Goal: Task Accomplishment & Management: Use online tool/utility

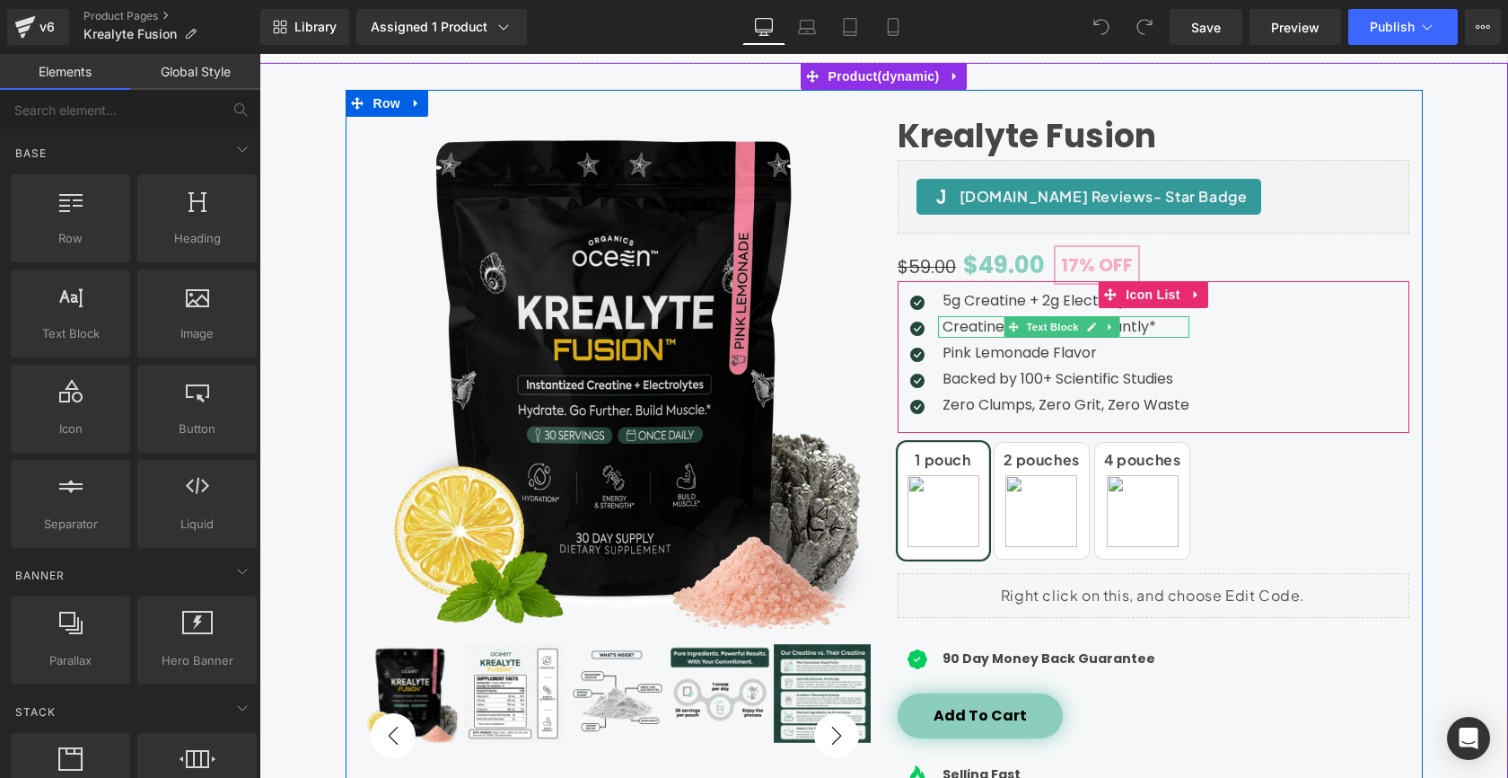
scroll to position [164, 0]
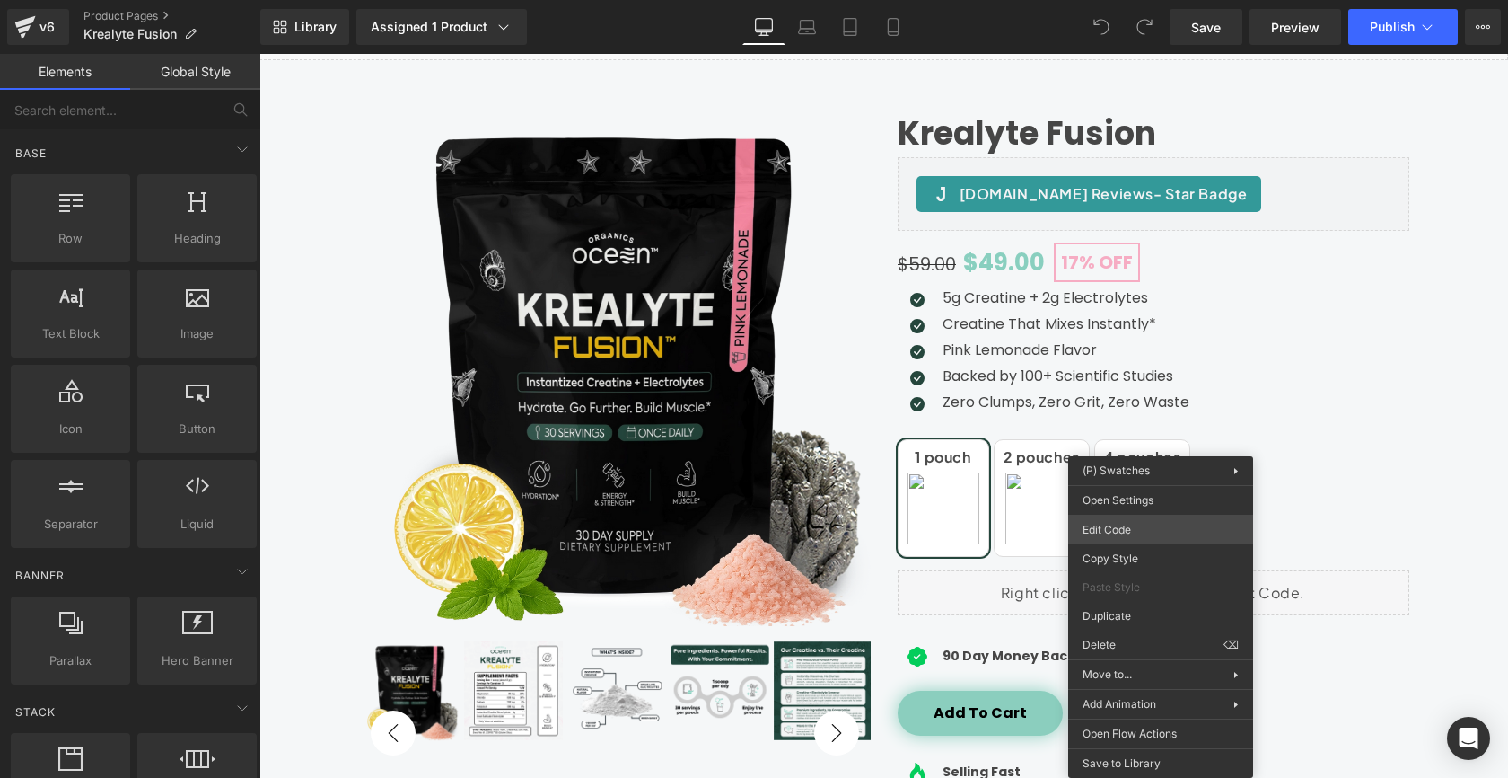
click at [1121, 0] on div "You are previewing how the will restyle your page. You can not edit Elements in…" at bounding box center [754, 0] width 1508 height 0
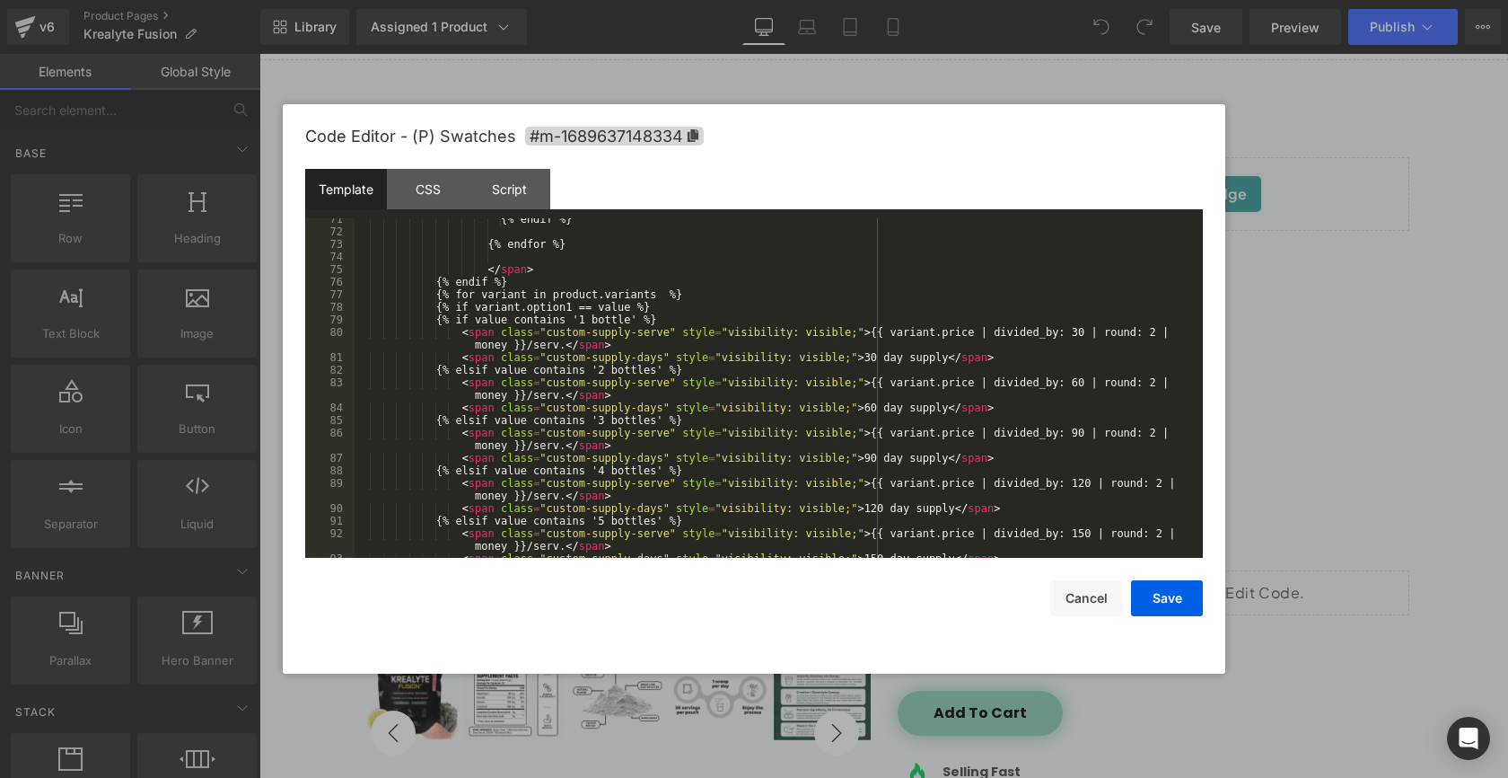
scroll to position [976, 0]
click at [615, 319] on div "{% endif %} {% endfor %} </ span > {% endif %} {% for variant in product.varian…" at bounding box center [775, 392] width 841 height 365
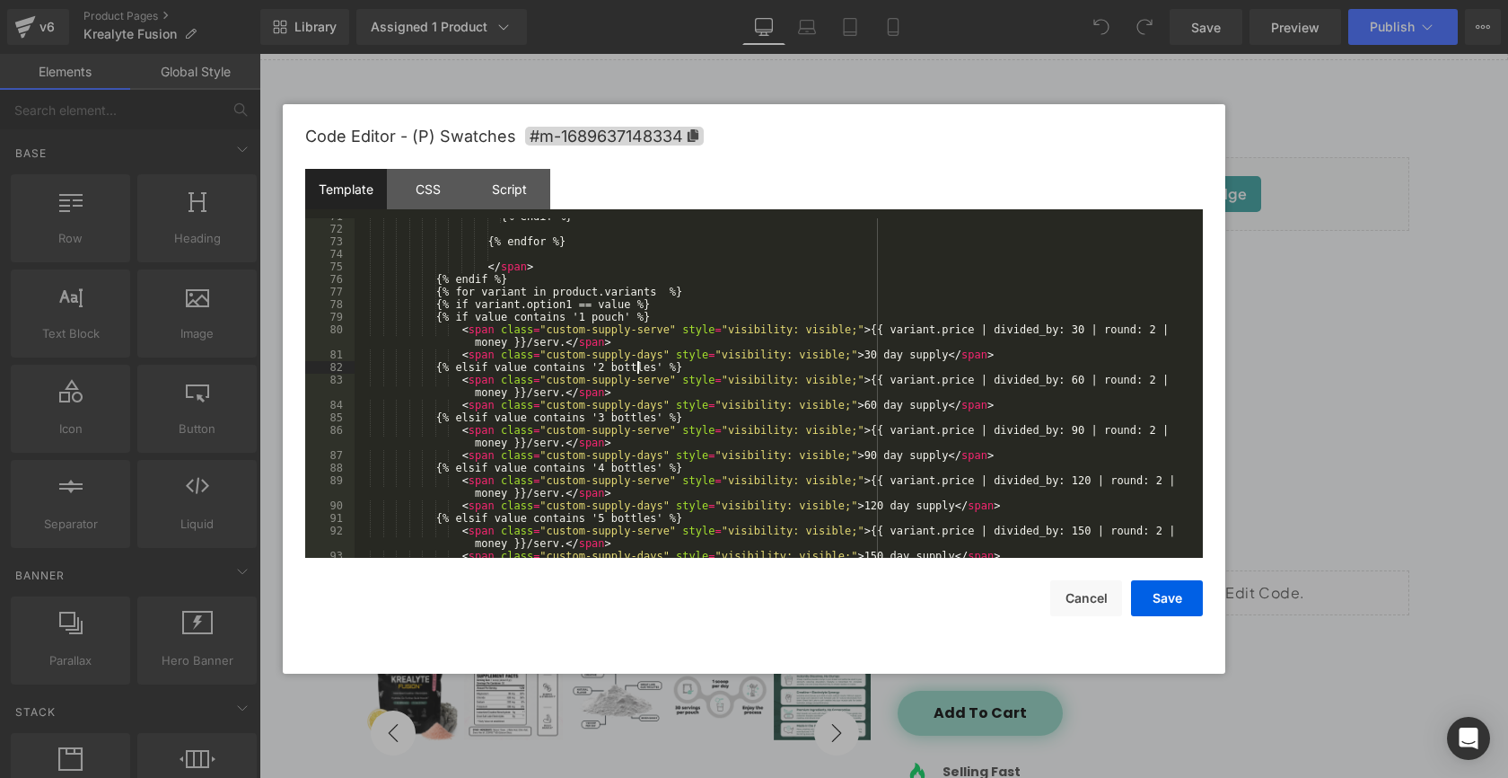
click at [636, 367] on div "{% endif %} {% endfor %} </ span > {% endif %} {% for variant in product.varian…" at bounding box center [775, 392] width 841 height 365
click at [646, 417] on div "{% endif %} {% endfor %} </ span > {% endif %} {% for variant in product.varian…" at bounding box center [775, 392] width 841 height 365
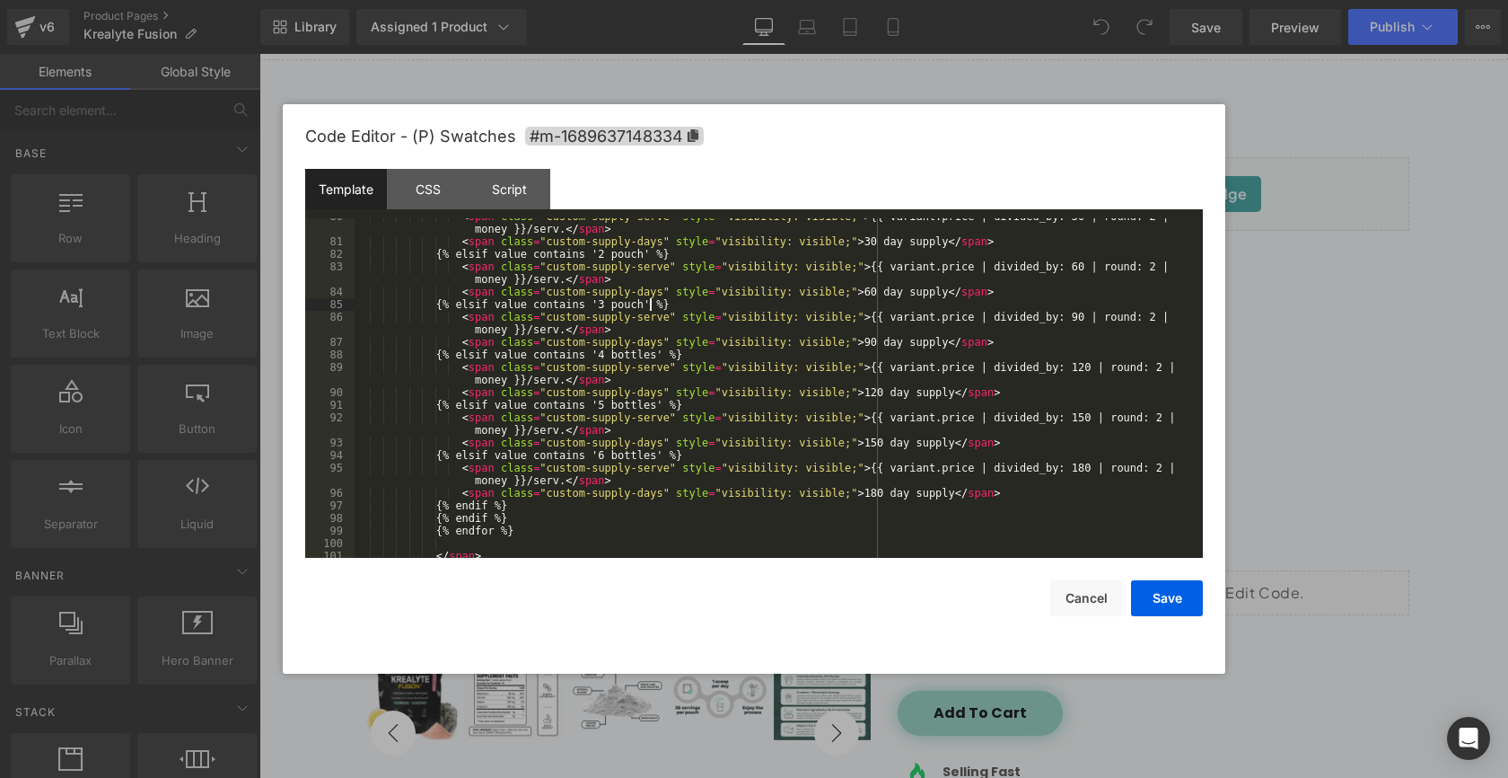
scroll to position [1093, 0]
click at [639, 355] on div "< span class = "custom-supply-serve" style = "visibility: visible;" > {{ varian…" at bounding box center [775, 395] width 841 height 377
click at [641, 403] on div "< span class = "custom-supply-serve" style = "visibility: visible;" > {{ varian…" at bounding box center [775, 395] width 841 height 377
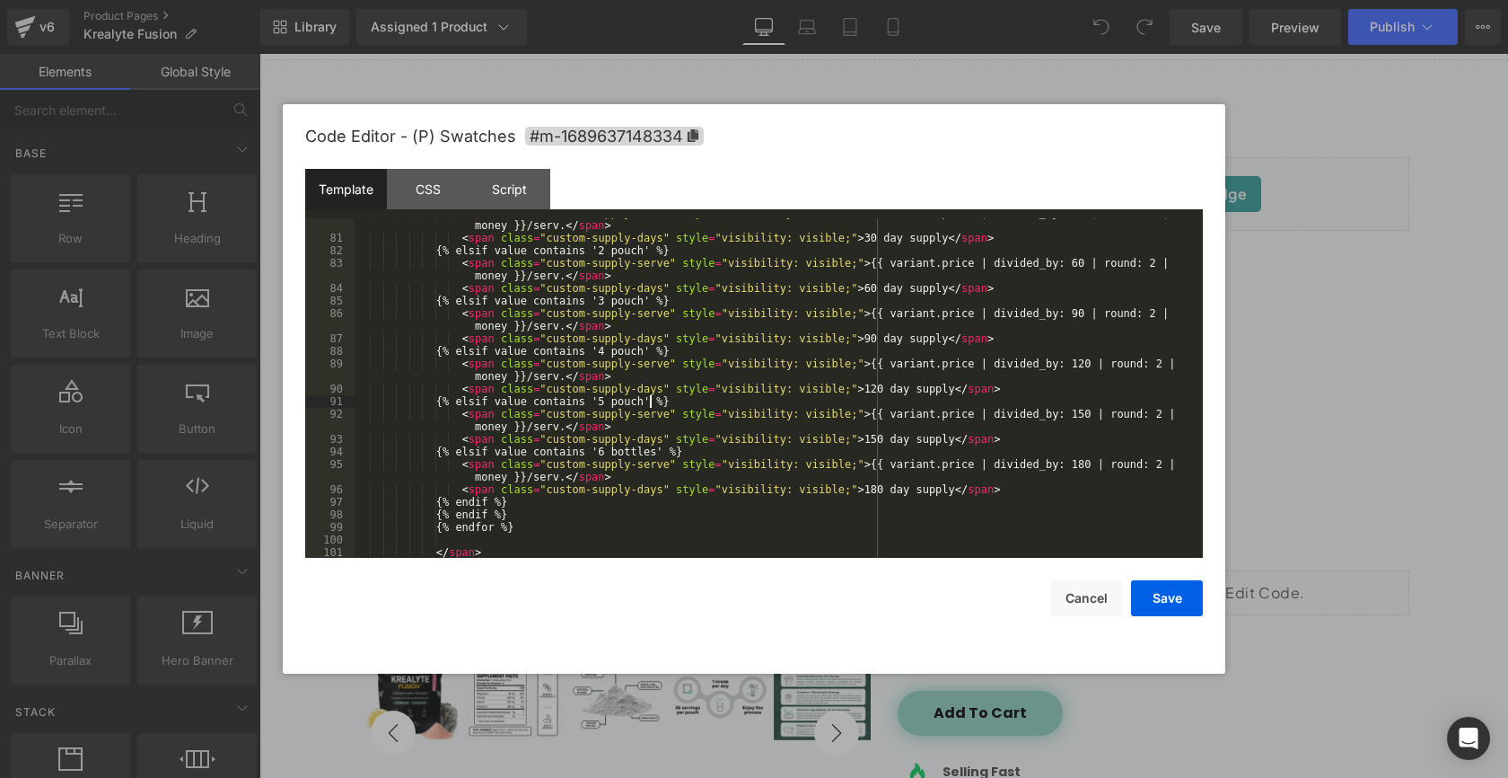
click at [641, 445] on div "< span class = "custom-supply-serve" style = "visibility: visible;" > {{ varian…" at bounding box center [775, 395] width 841 height 377
click at [1168, 603] on button "Save" at bounding box center [1167, 598] width 72 height 36
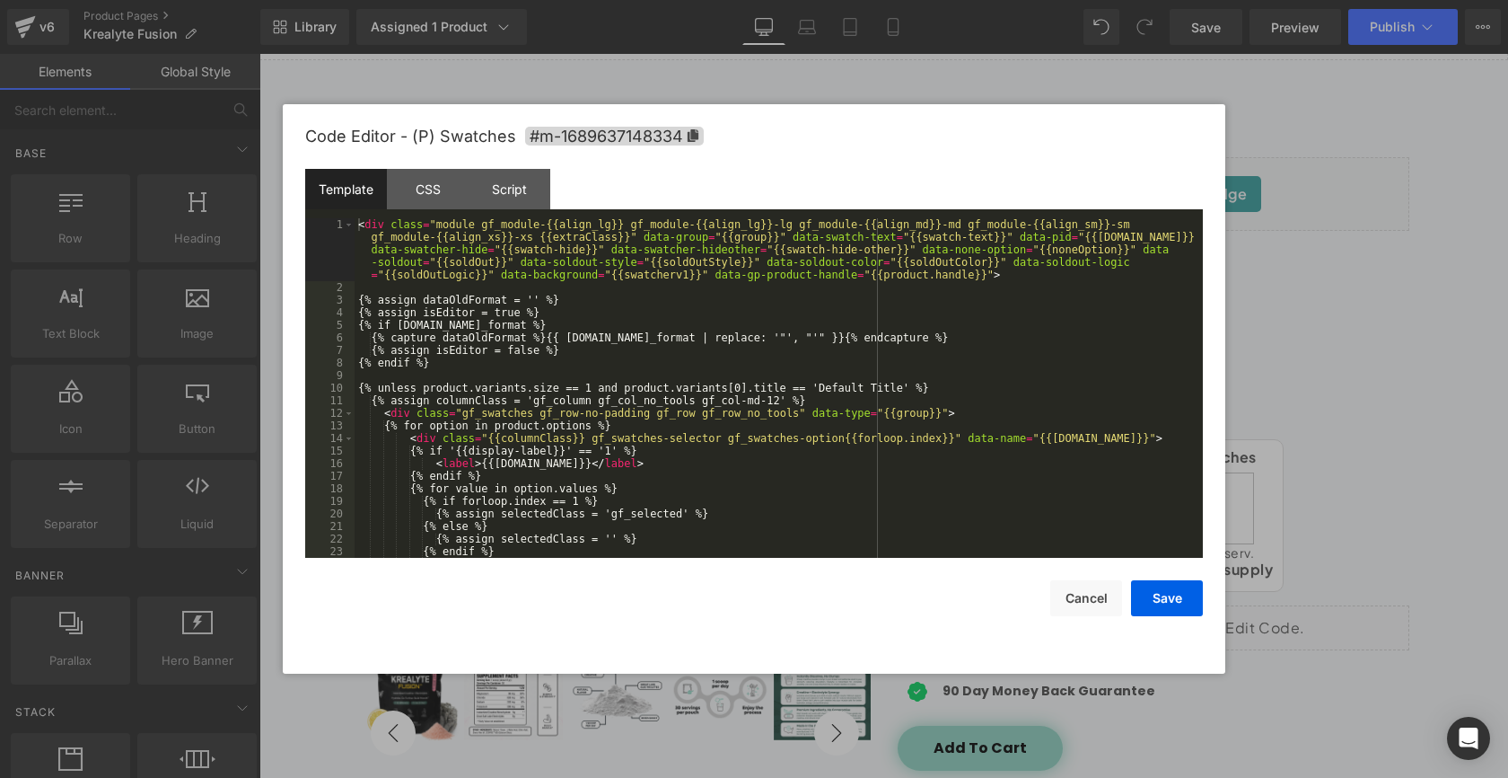
click at [1134, 0] on div "You are previewing how the will restyle your page. You can not edit Elements in…" at bounding box center [754, 0] width 1508 height 0
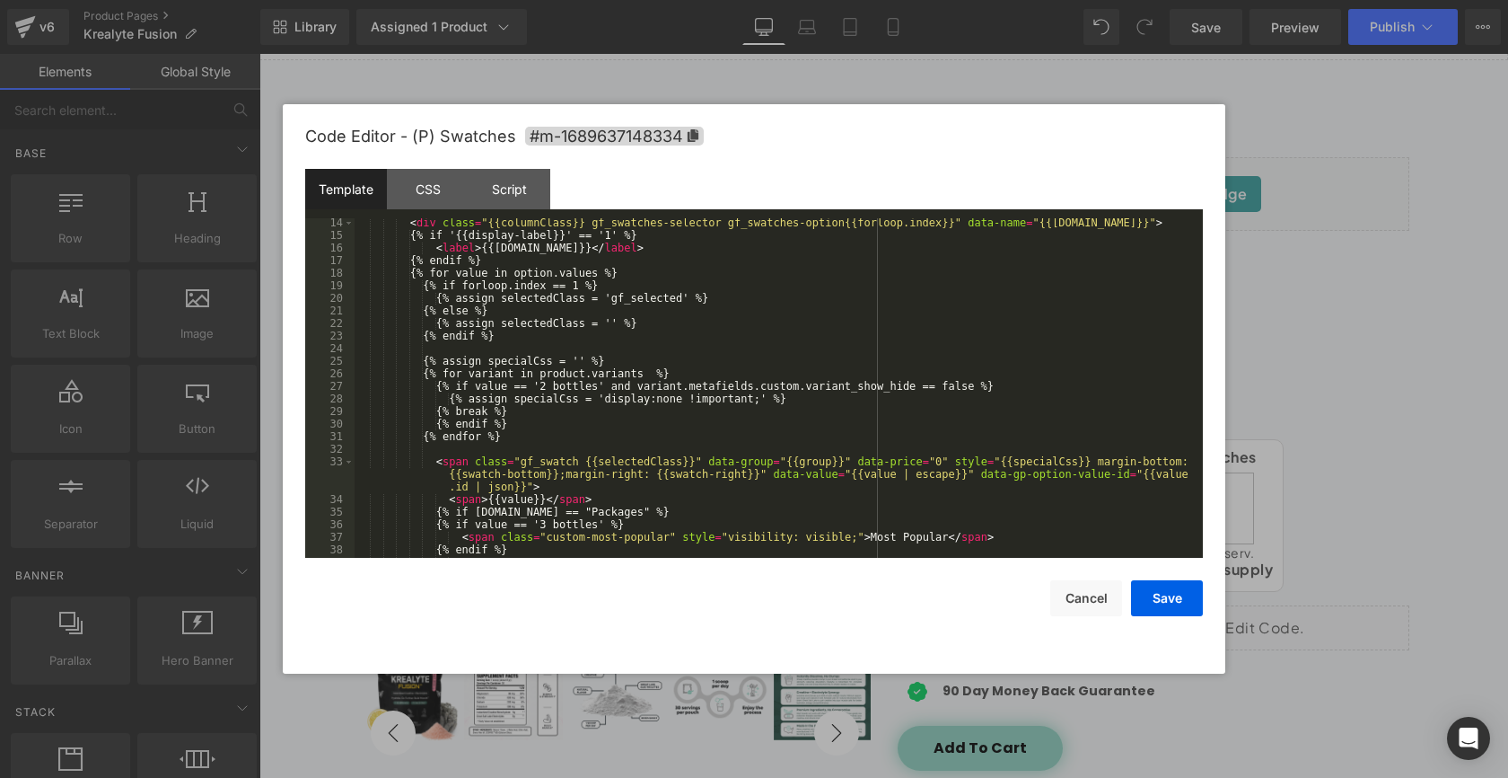
scroll to position [1219, 0]
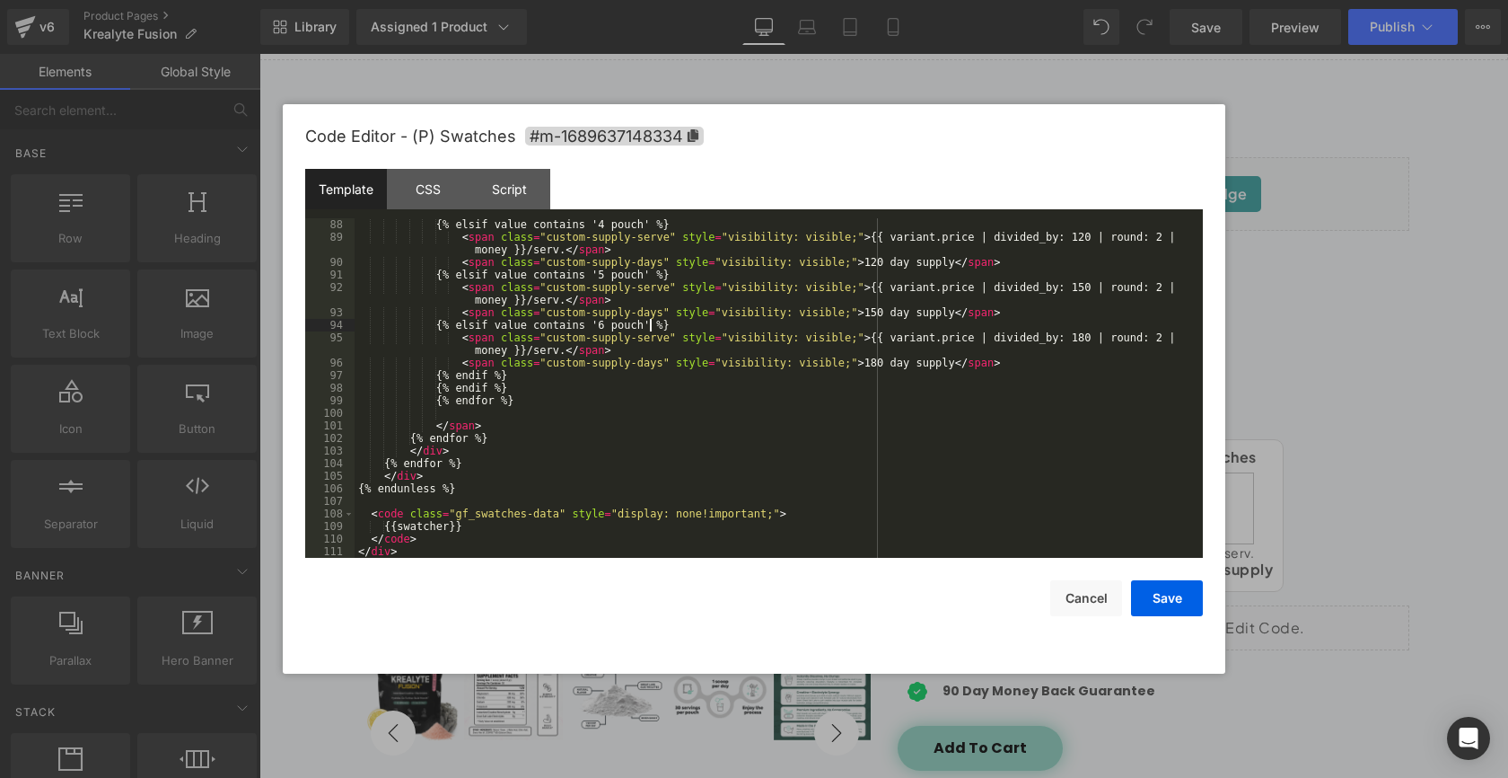
click at [647, 326] on div "{% elsif value contains '4 pouch' %} < span class = "custom-supply-serve" style…" at bounding box center [775, 400] width 841 height 365
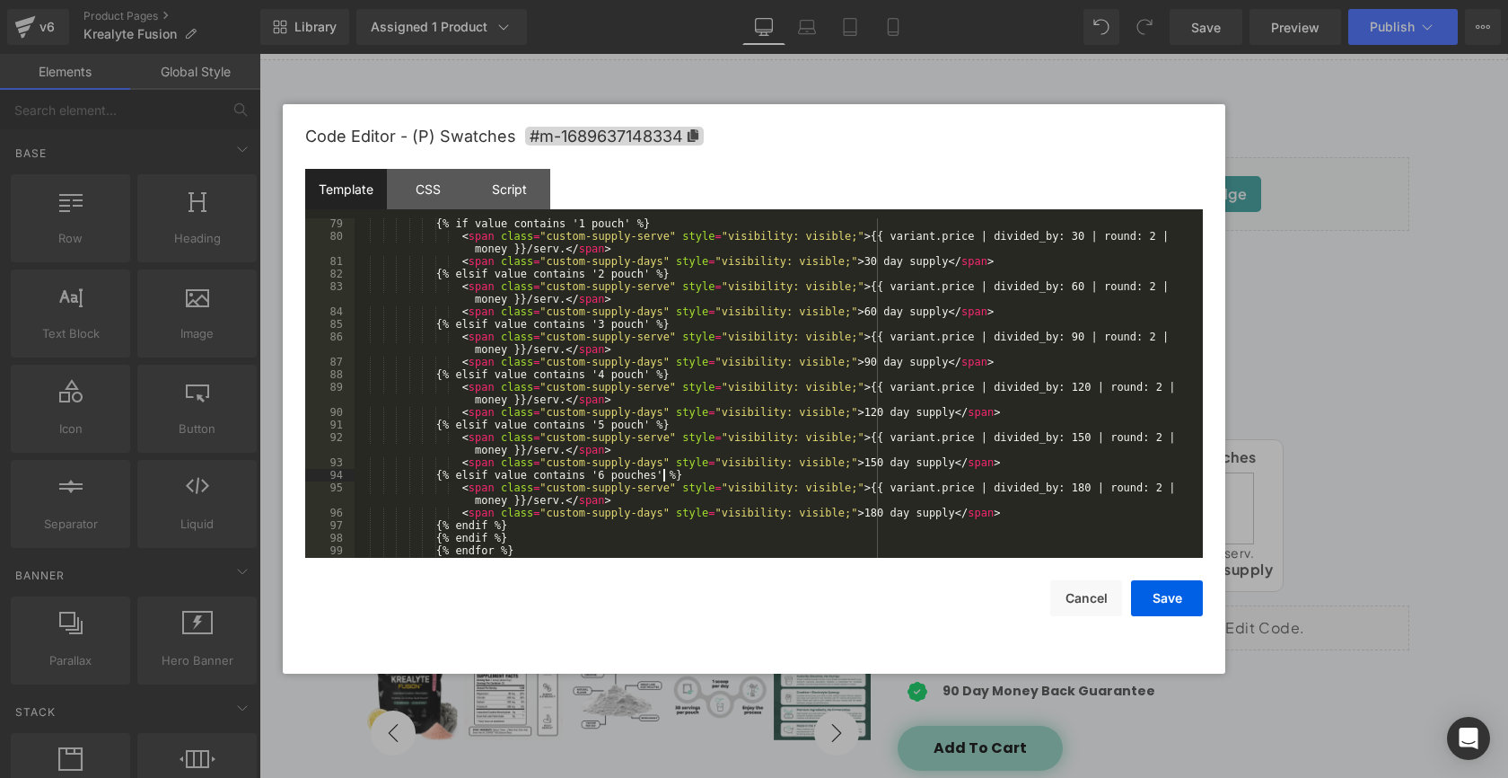
scroll to position [1033, 0]
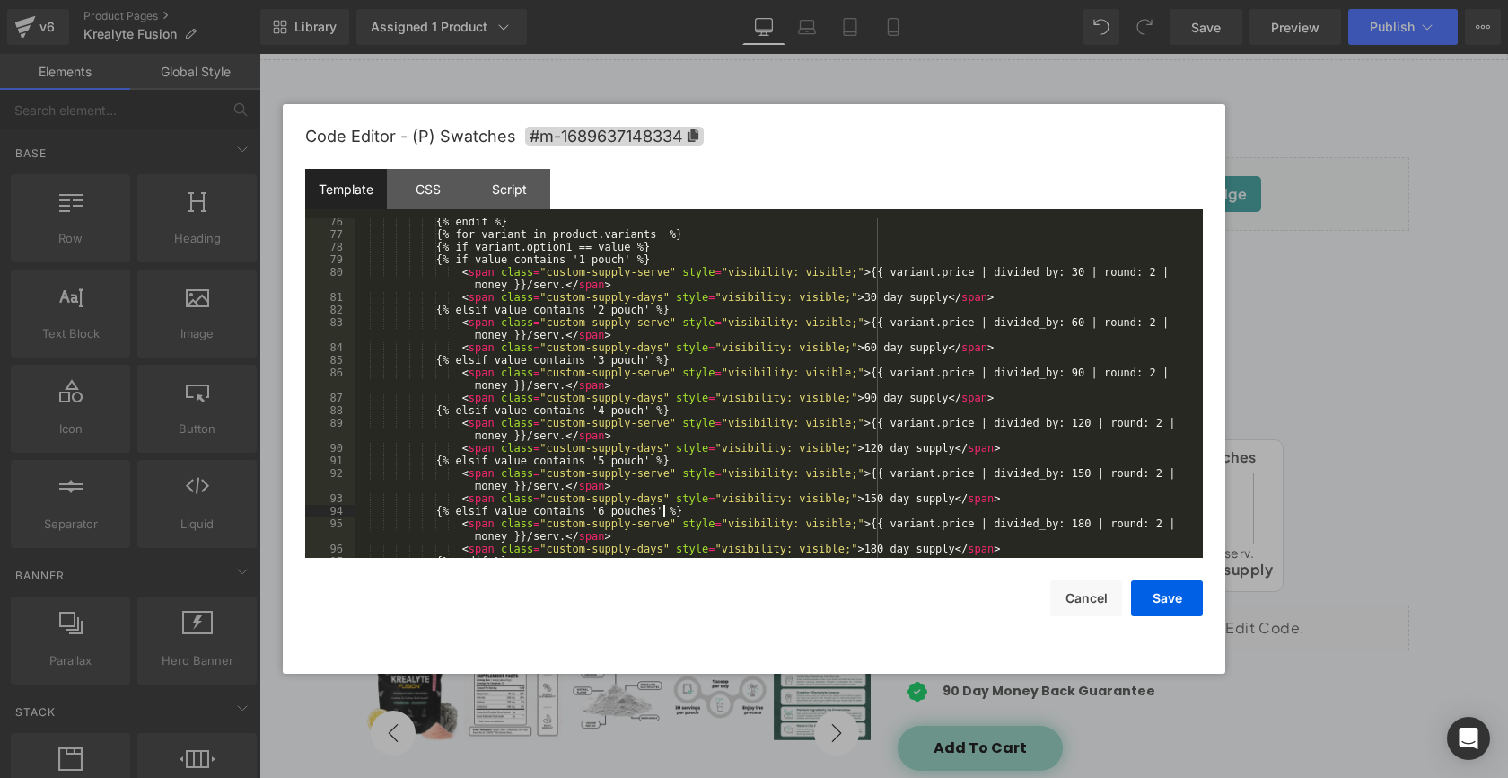
click at [651, 462] on div "{% endif %} {% for variant in product.variants %} {% if variant.option1 == valu…" at bounding box center [775, 397] width 841 height 365
click at [650, 413] on div "{% endif %} {% for variant in product.variants %} {% if variant.option1 == valu…" at bounding box center [775, 397] width 841 height 365
click at [652, 366] on div "{% endif %} {% for variant in product.variants %} {% if variant.option1 == valu…" at bounding box center [775, 397] width 841 height 365
click at [651, 312] on div "{% endif %} {% for variant in product.variants %} {% if variant.option1 == valu…" at bounding box center [775, 397] width 841 height 365
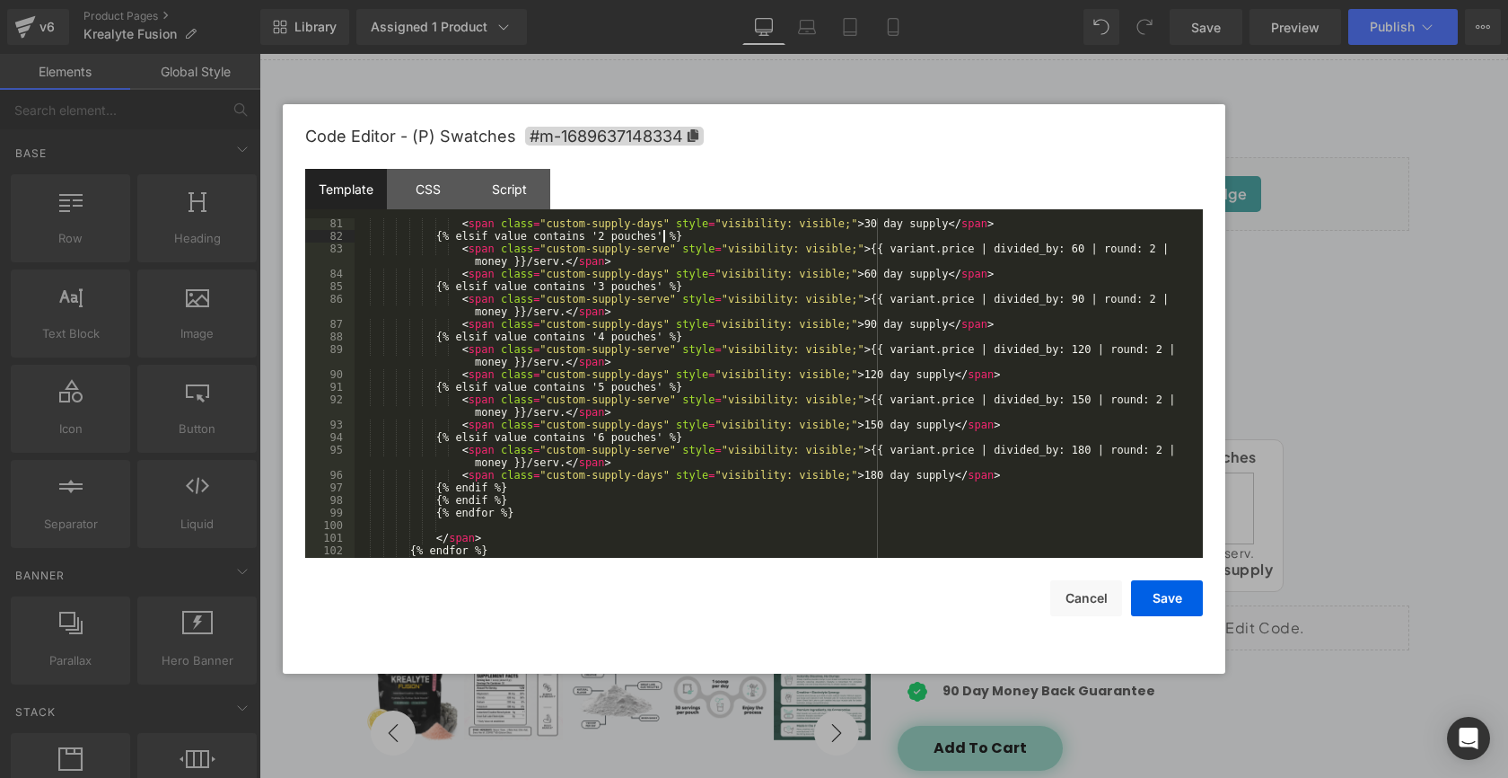
scroll to position [1109, 0]
click at [1177, 600] on button "Save" at bounding box center [1167, 598] width 72 height 36
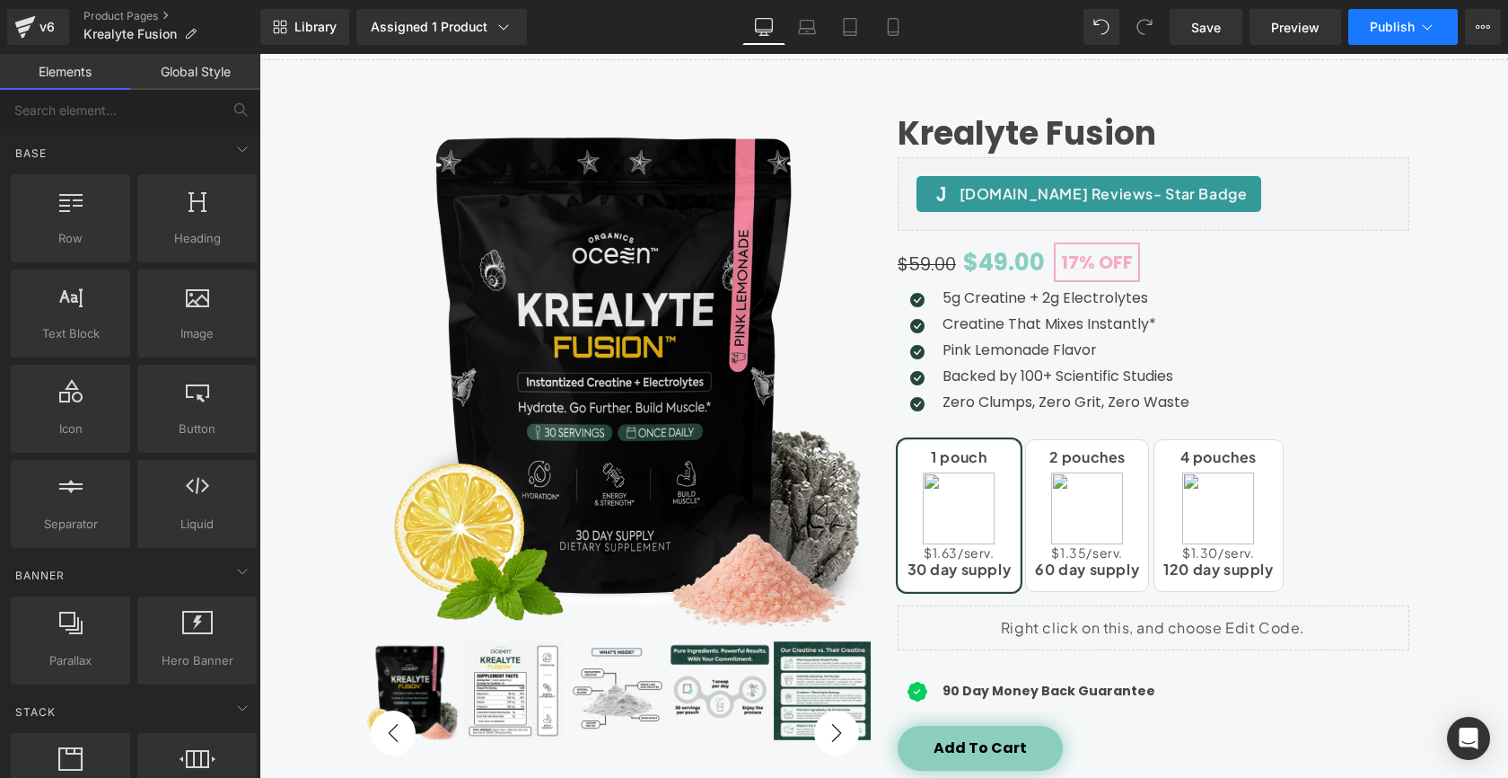
click at [1418, 21] on button "Publish" at bounding box center [1404, 27] width 110 height 36
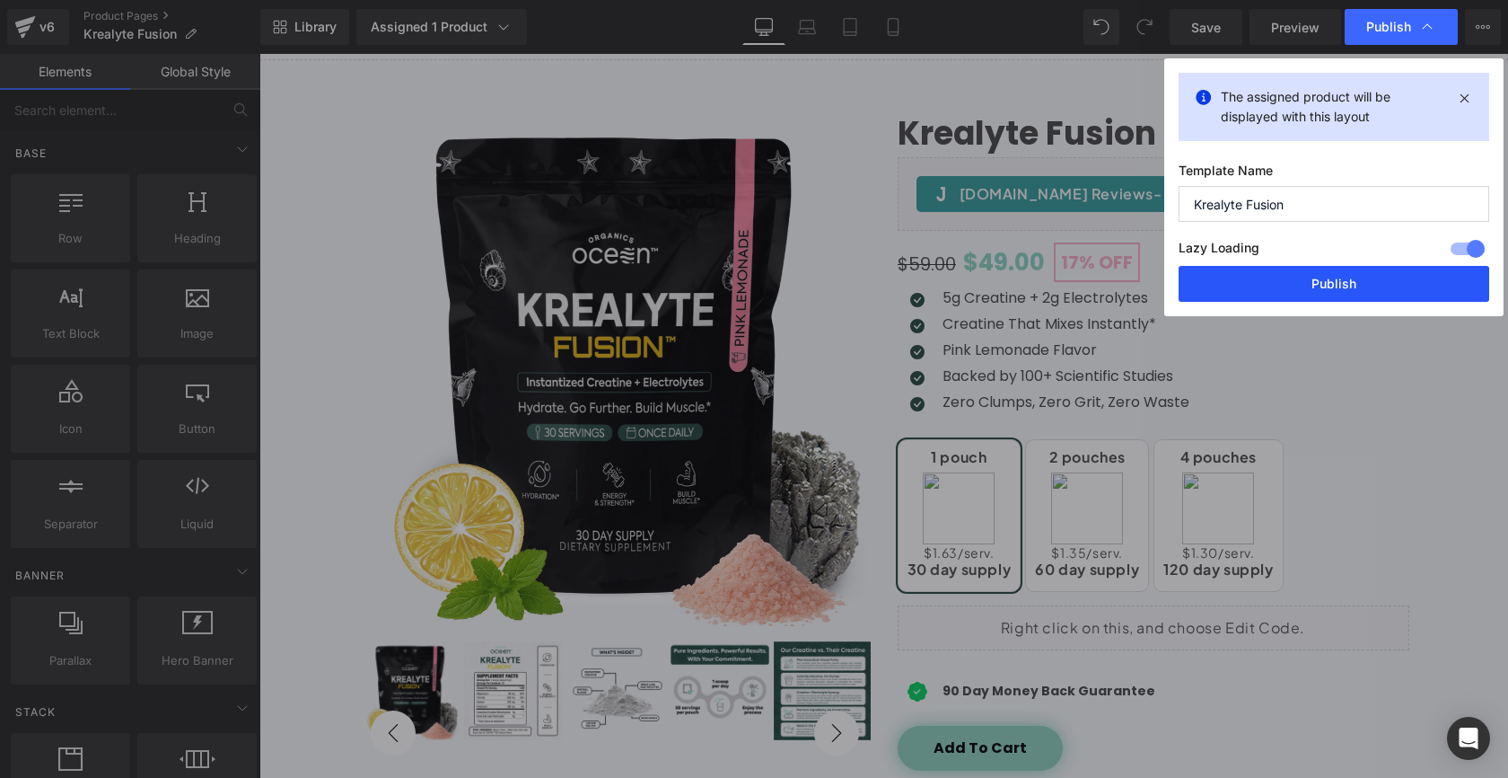
click at [1341, 288] on button "Publish" at bounding box center [1334, 284] width 311 height 36
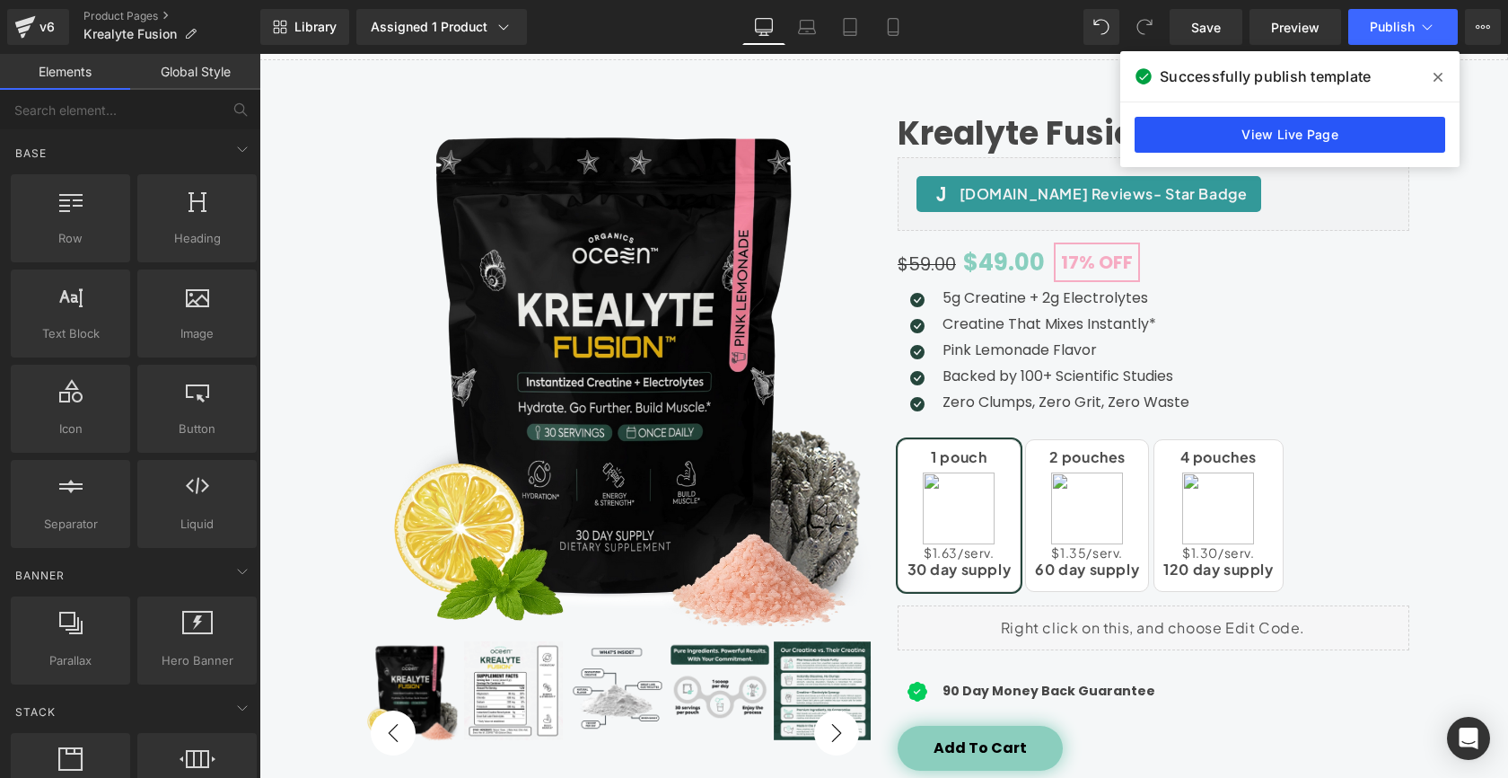
click at [1405, 134] on link "View Live Page" at bounding box center [1290, 135] width 311 height 36
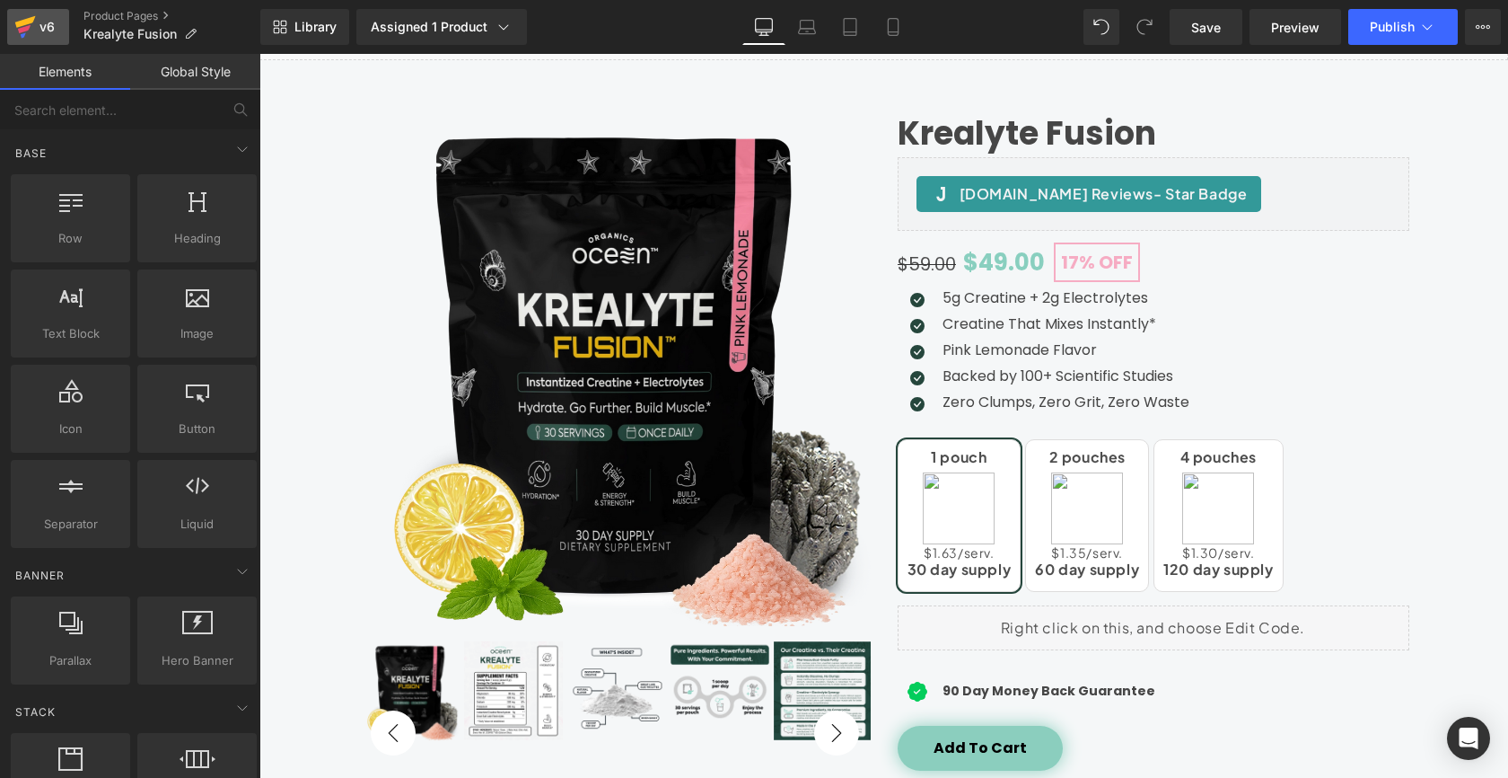
click at [22, 28] on icon at bounding box center [24, 29] width 13 height 8
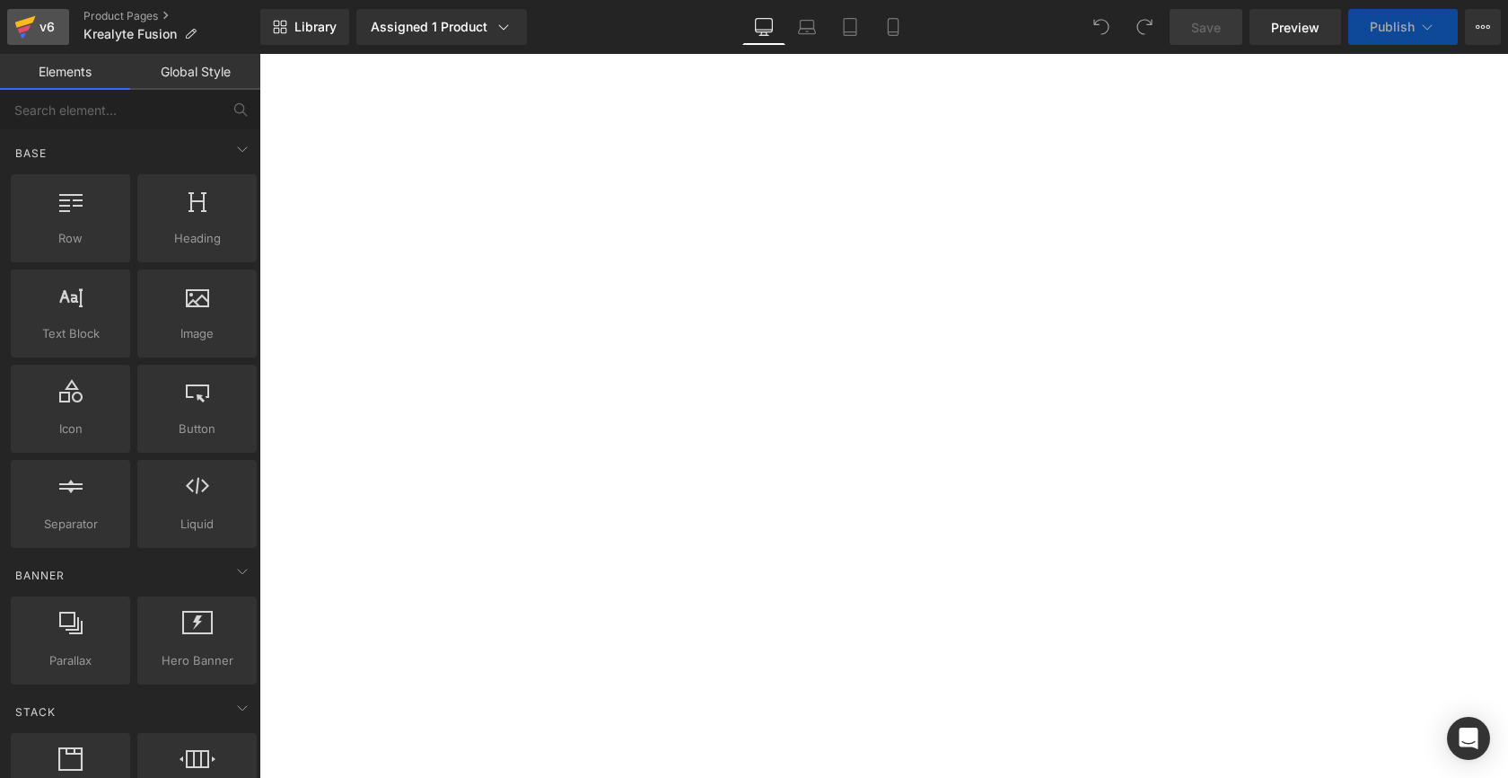
click at [30, 30] on icon at bounding box center [25, 26] width 22 height 45
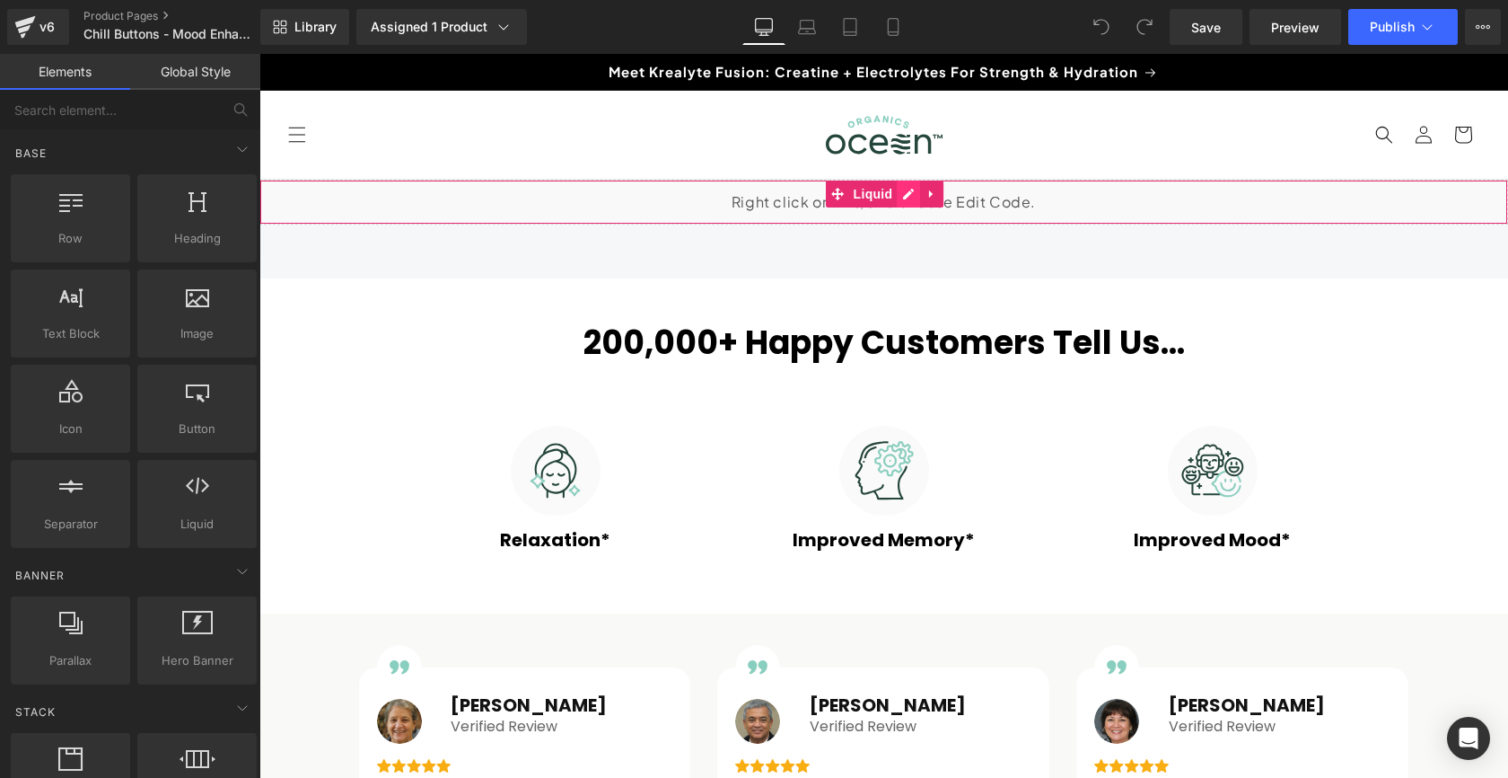
click at [913, 194] on div "Liquid" at bounding box center [883, 202] width 1249 height 45
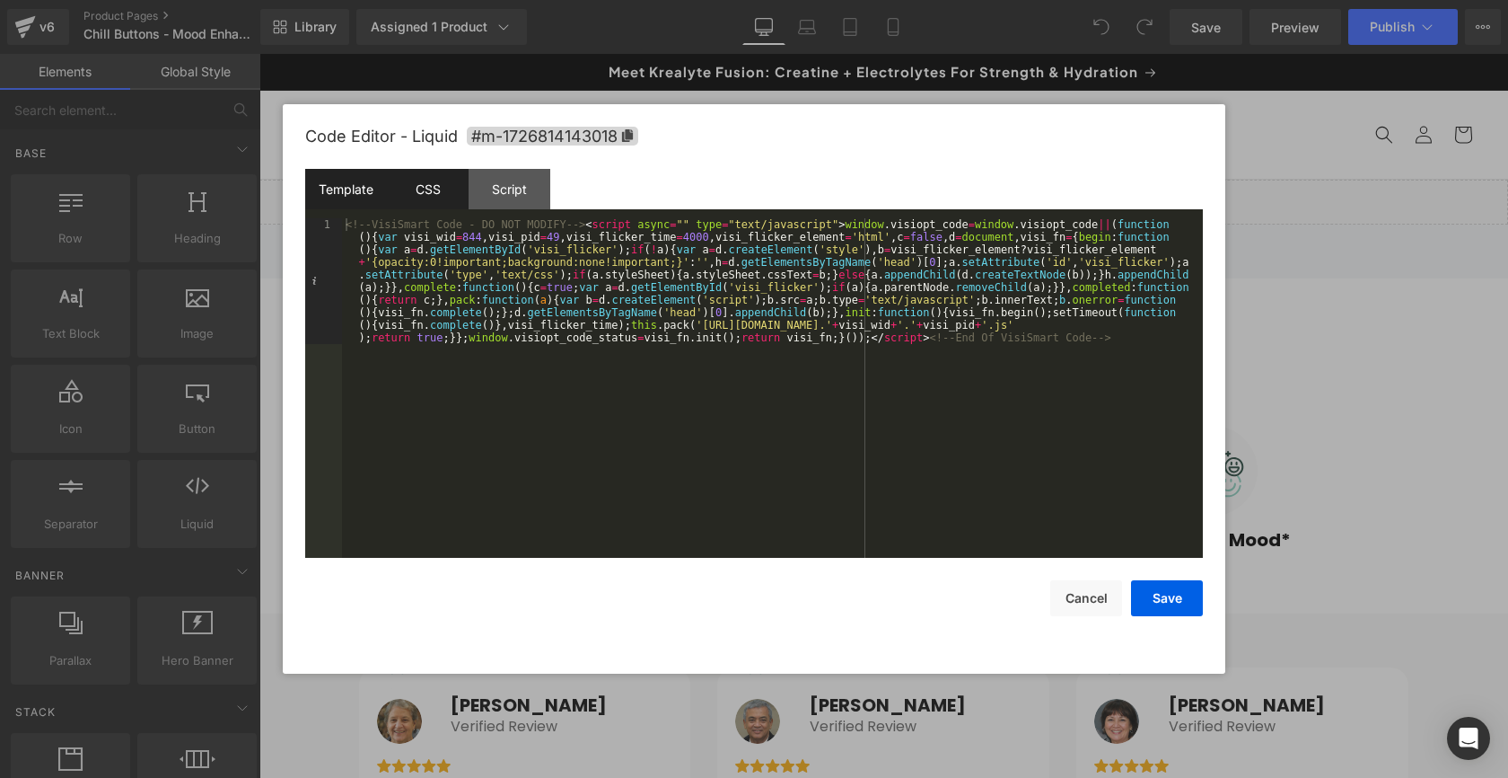
click at [423, 185] on div "CSS" at bounding box center [428, 189] width 82 height 40
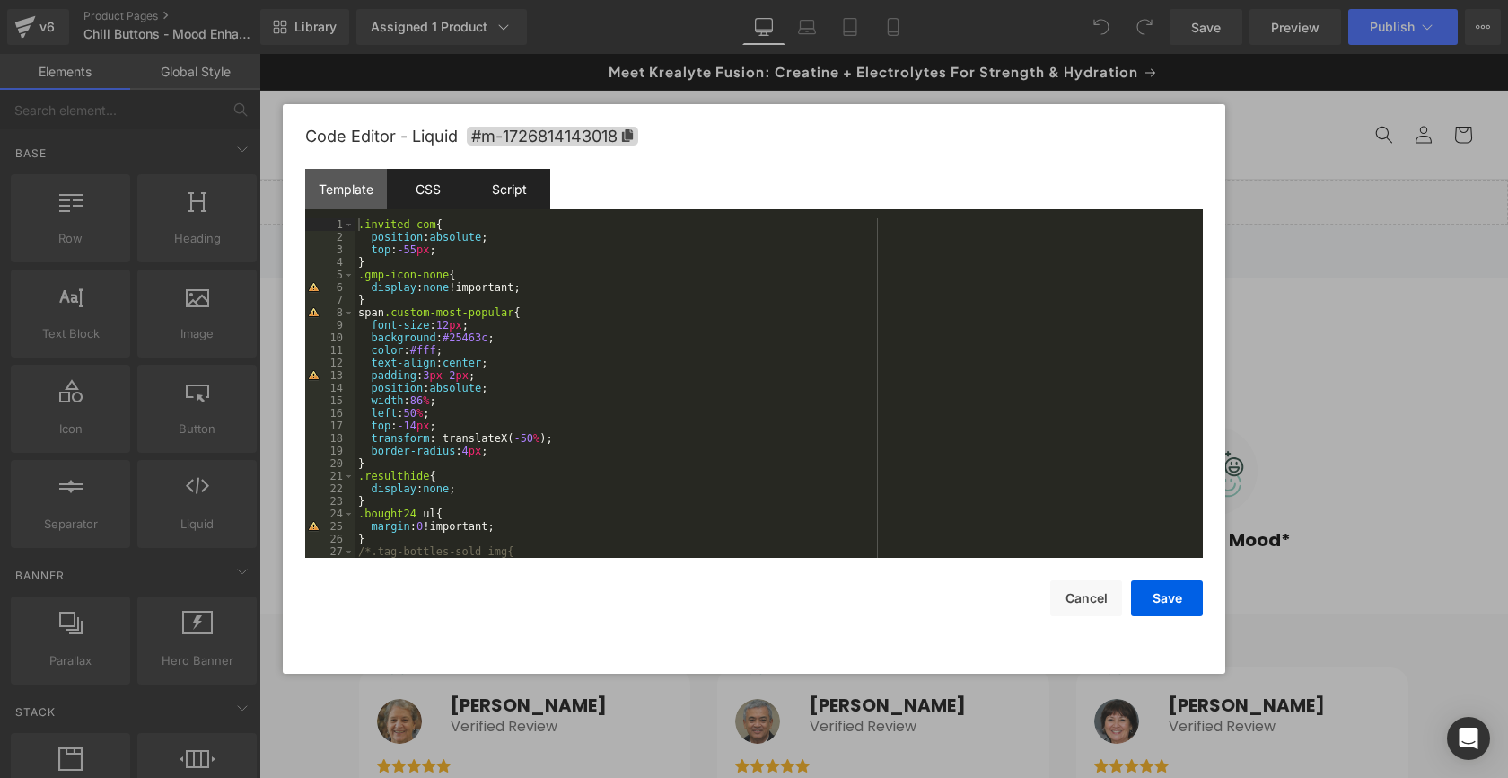
click at [516, 189] on div "Script" at bounding box center [510, 189] width 82 height 40
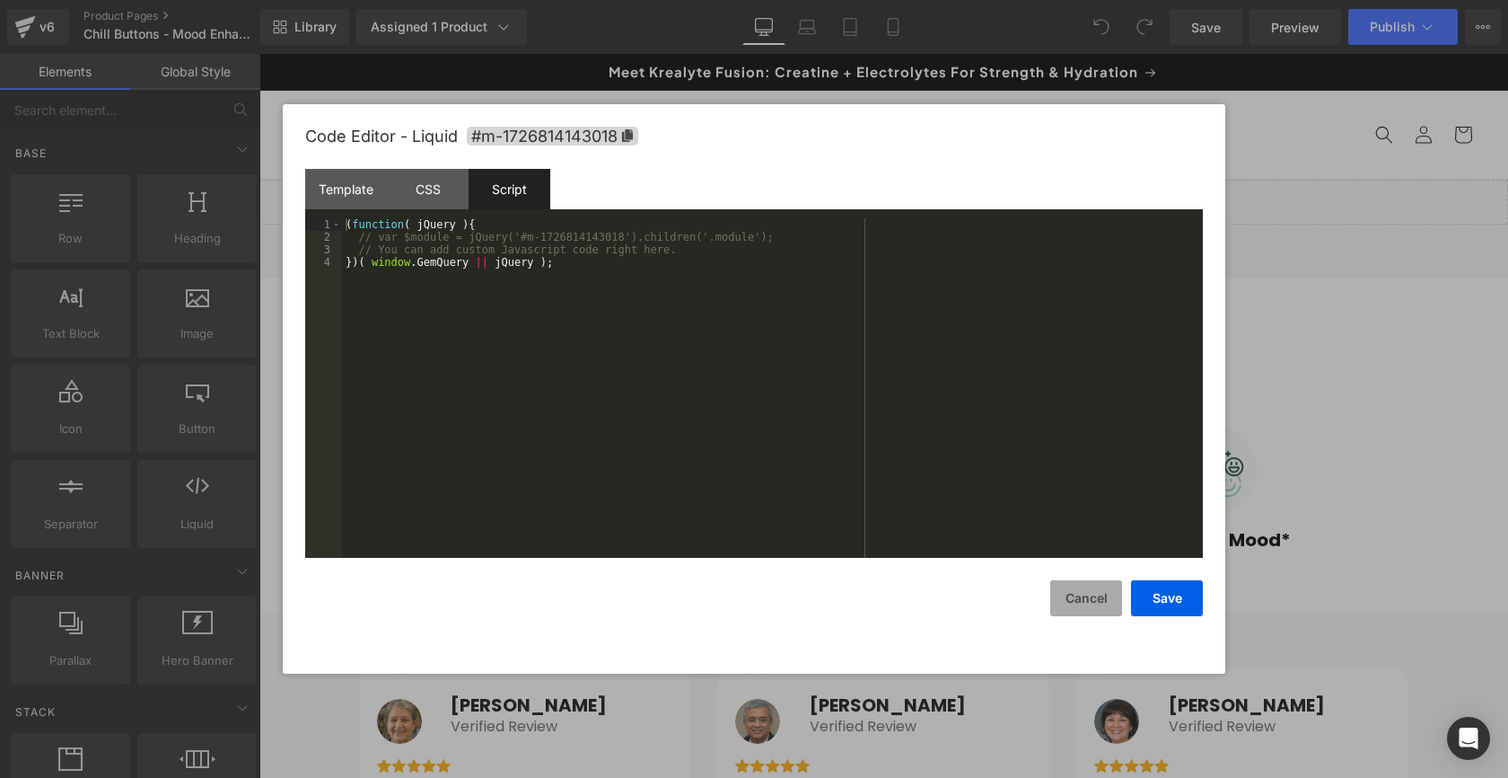
click at [1083, 596] on button "Cancel" at bounding box center [1087, 598] width 72 height 36
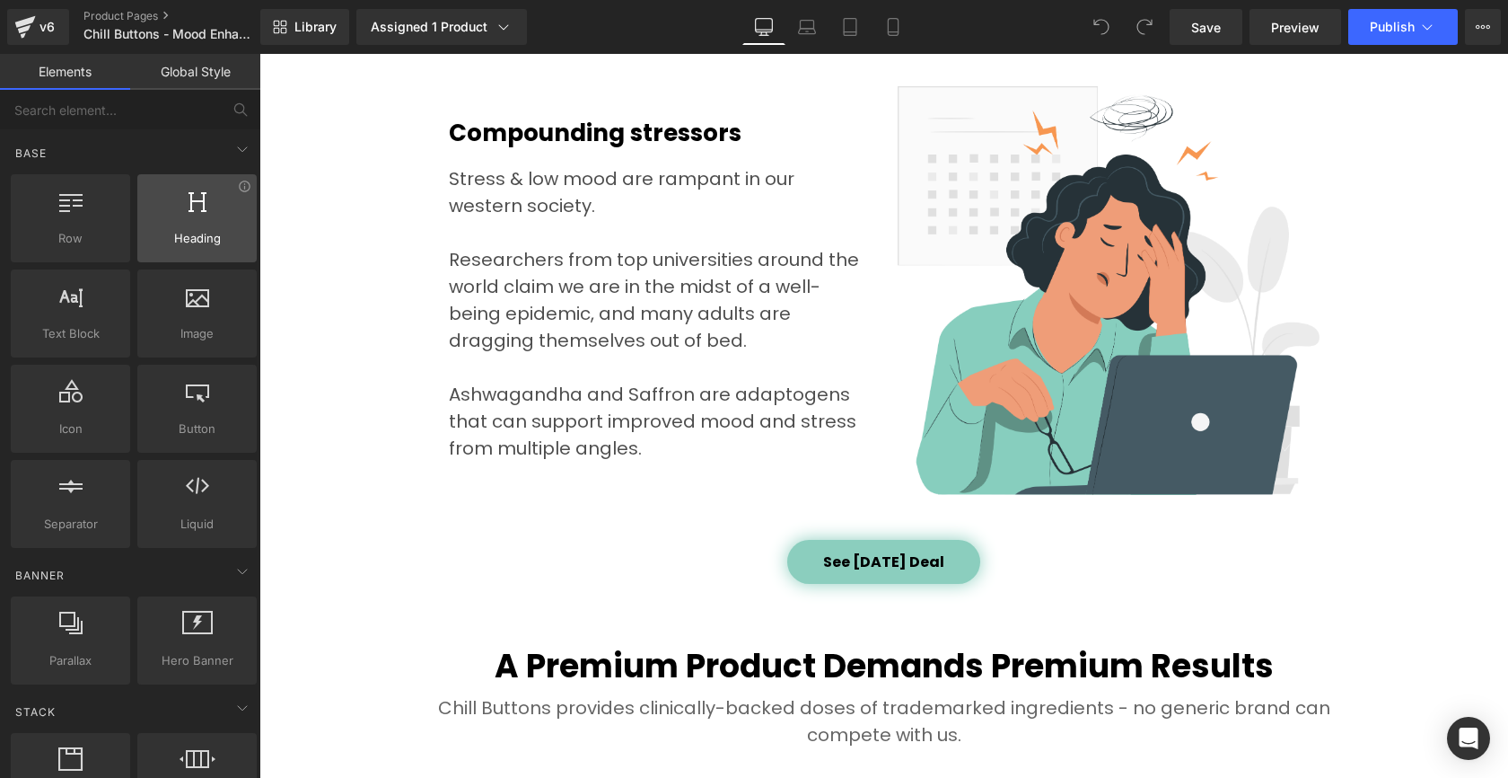
scroll to position [1042, 0]
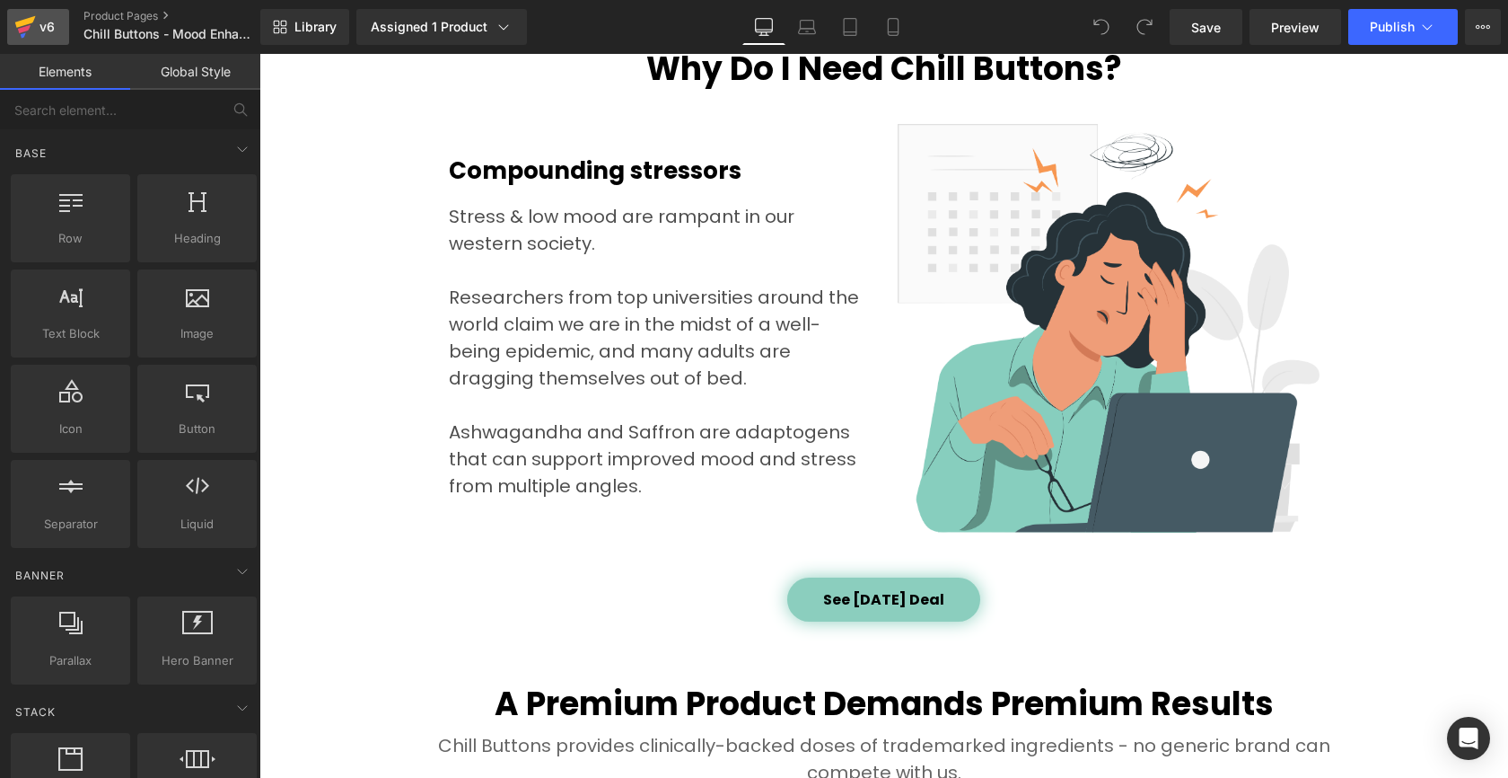
click at [33, 12] on icon at bounding box center [25, 26] width 22 height 45
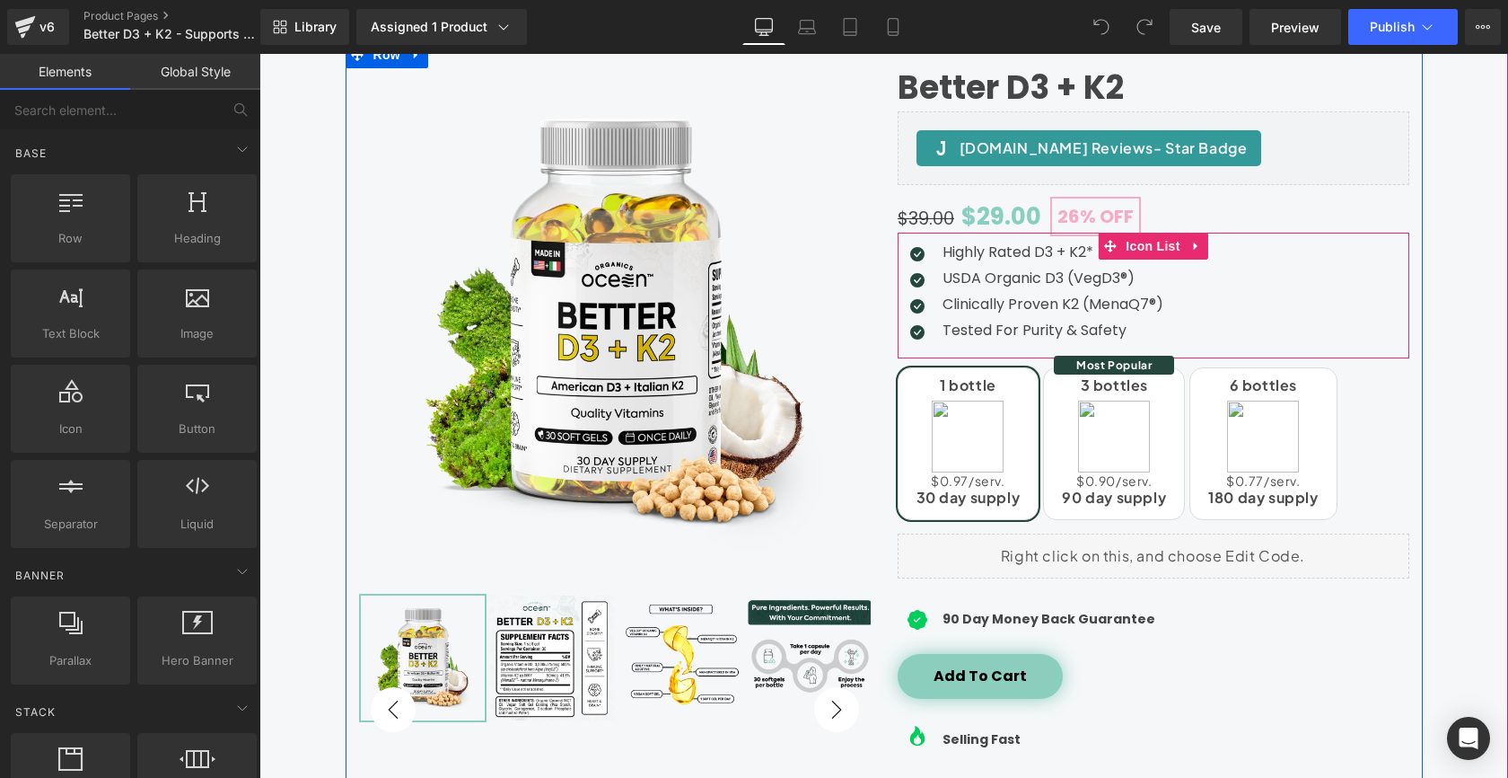
scroll to position [235, 0]
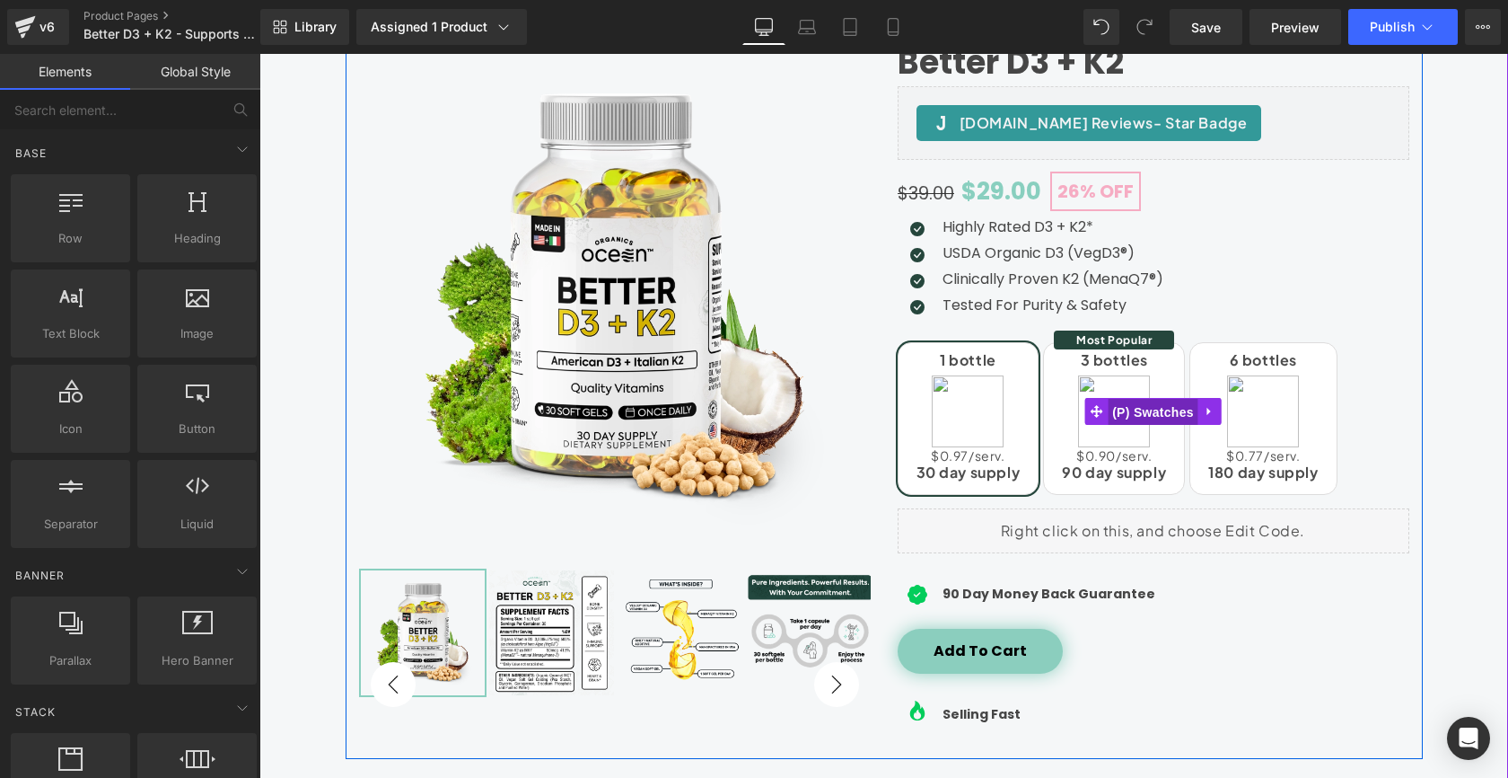
click at [1173, 414] on span "(P) Swatches" at bounding box center [1153, 412] width 91 height 27
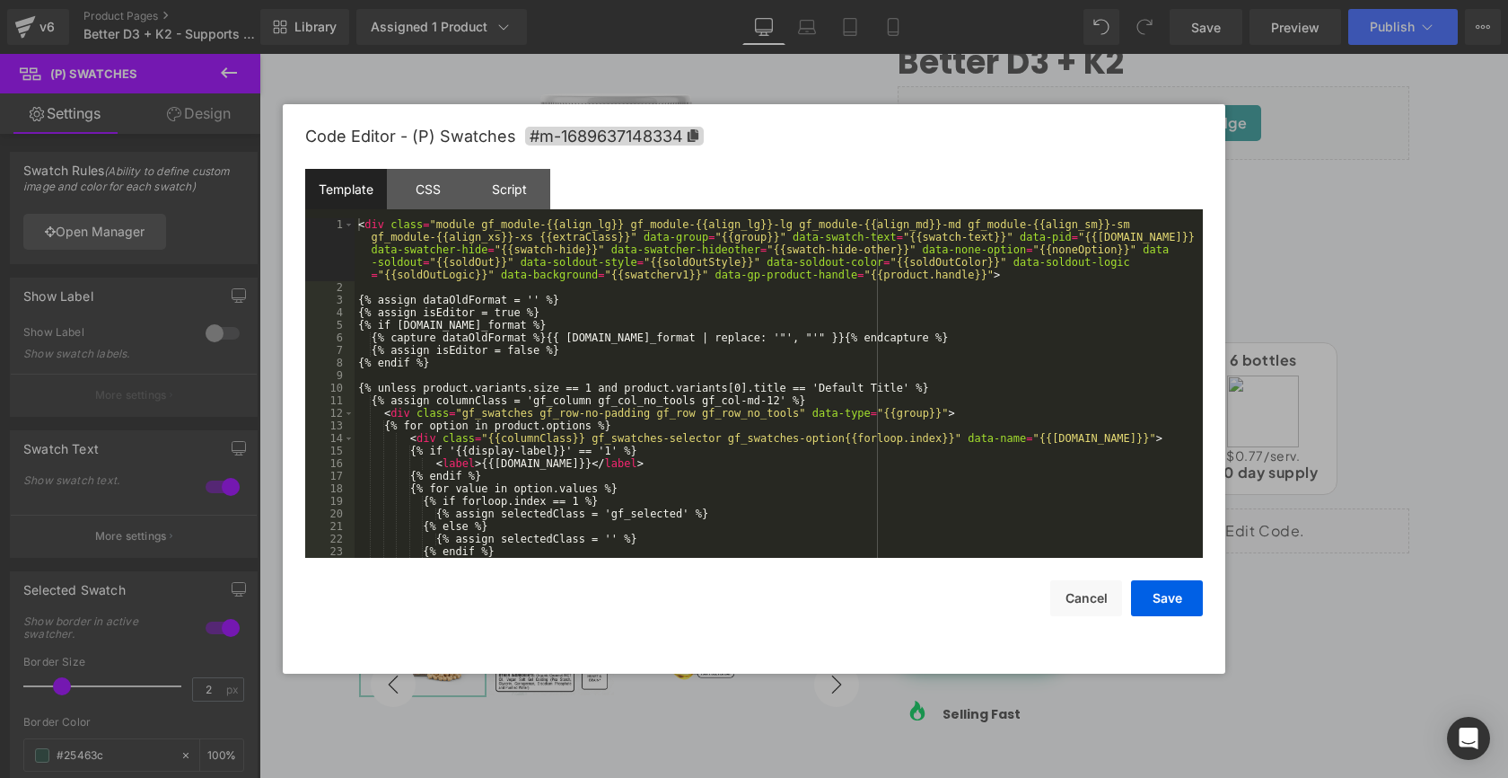
click at [1157, 0] on div "(P) Swatches You are previewing how the will restyle your page. You can not edi…" at bounding box center [754, 0] width 1508 height 0
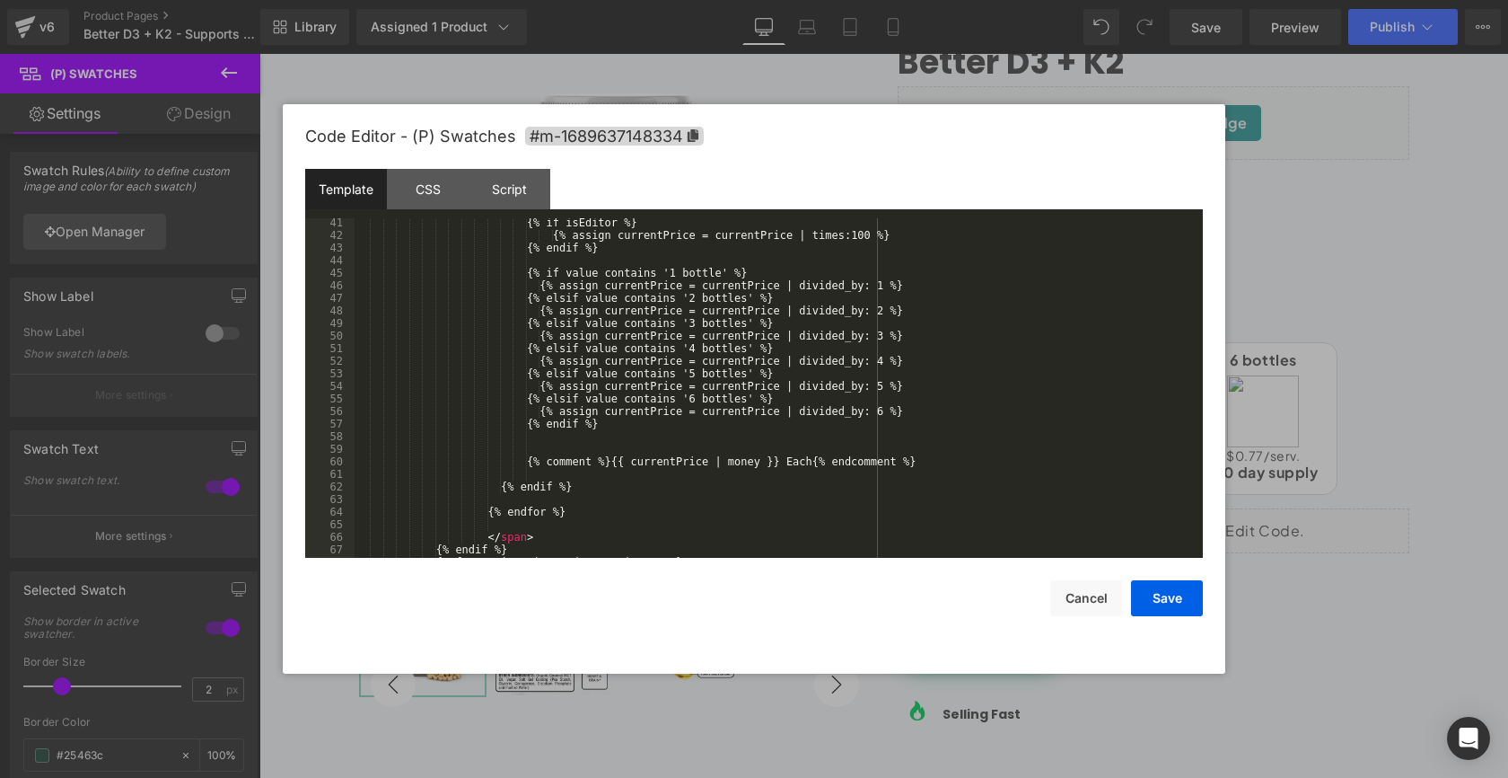
scroll to position [594, 0]
click at [1073, 605] on button "Cancel" at bounding box center [1087, 598] width 72 height 36
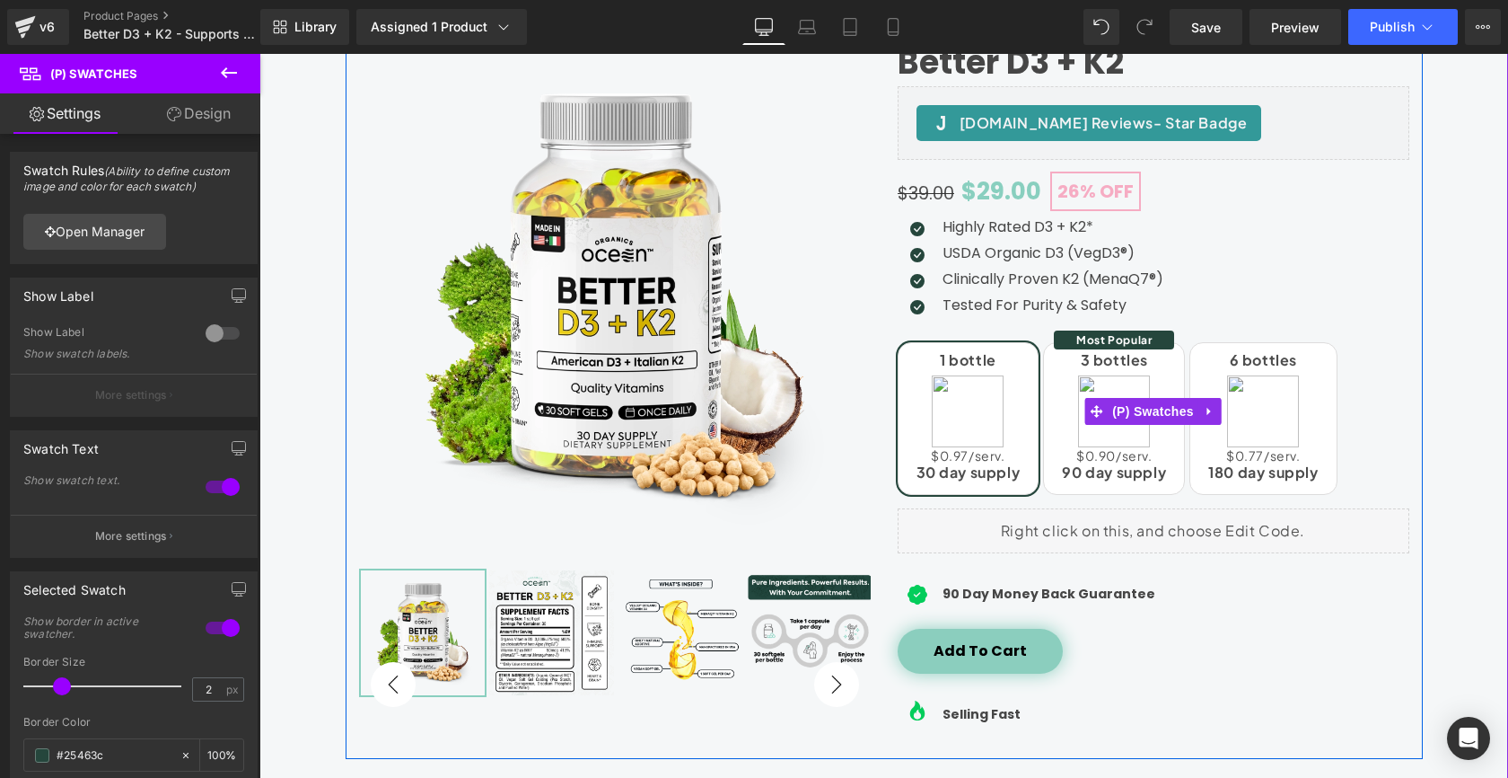
scroll to position [236, 0]
click at [1195, 409] on span "(P) Swatches" at bounding box center [1153, 411] width 91 height 27
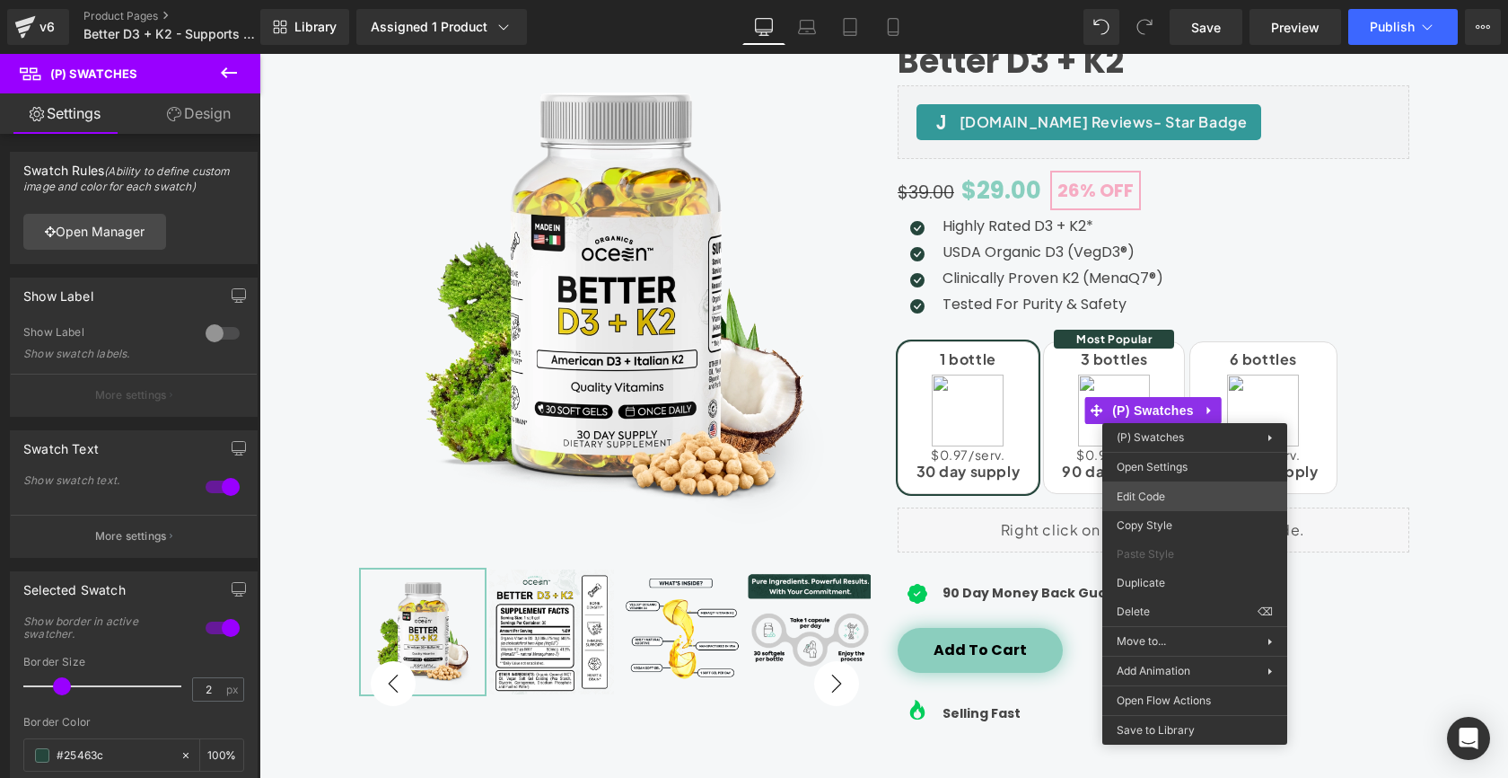
click at [1150, 0] on div "(P) Swatches You are previewing how the will restyle your page. You can not edi…" at bounding box center [754, 0] width 1508 height 0
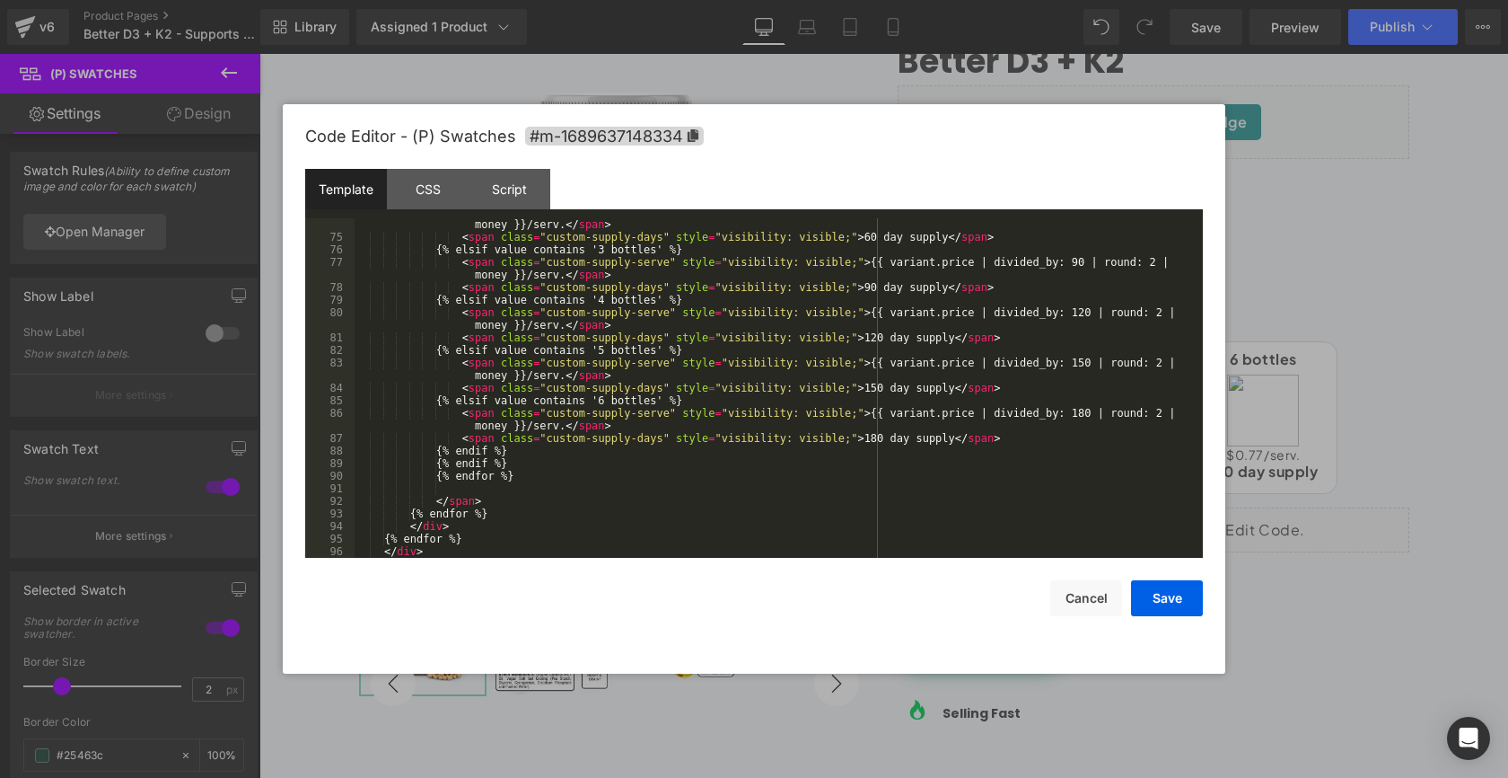
scroll to position [1031, 0]
click at [577, 473] on div "< span class = "custom-supply-serve" style = "visibility: visible;" > {{ varian…" at bounding box center [775, 394] width 841 height 377
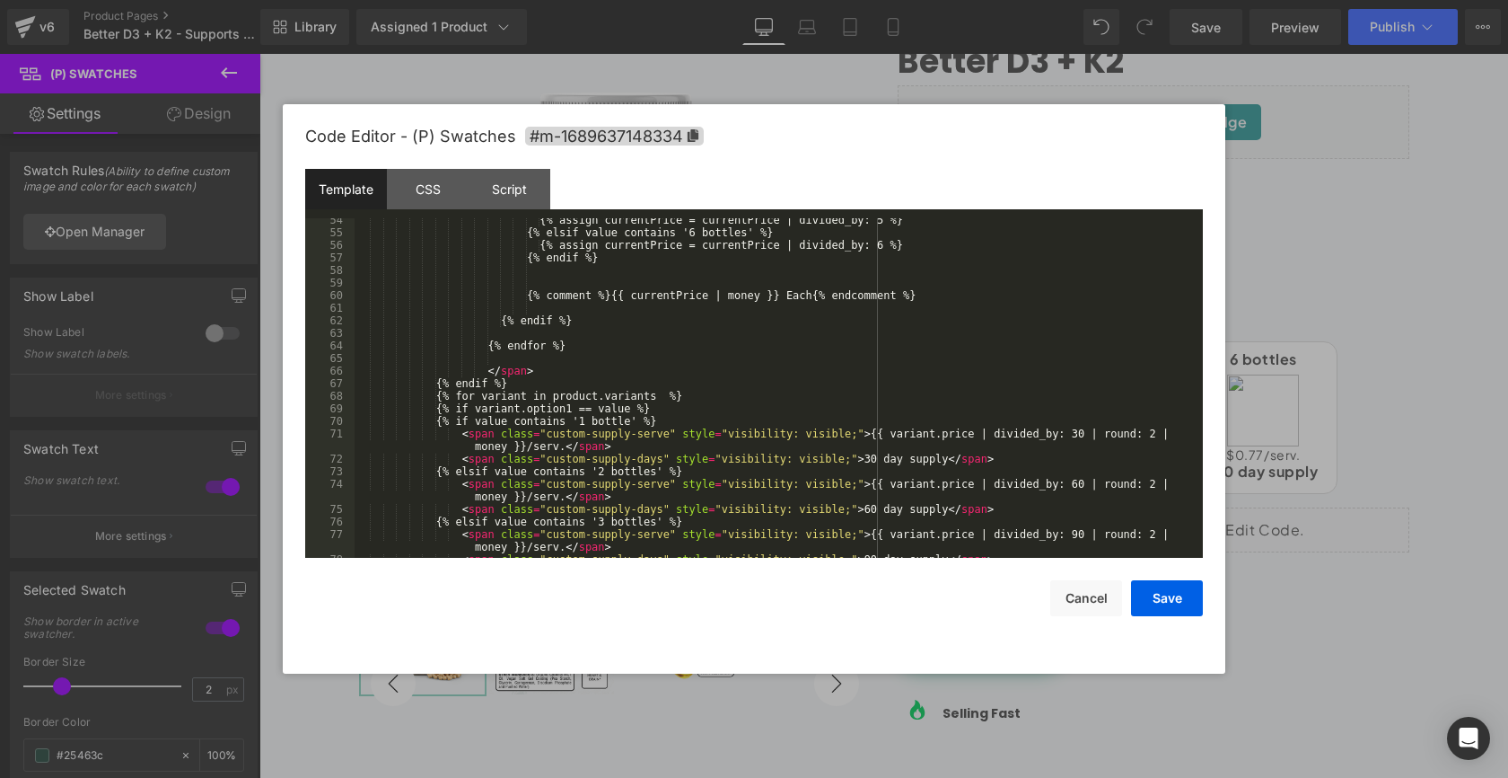
scroll to position [756, 0]
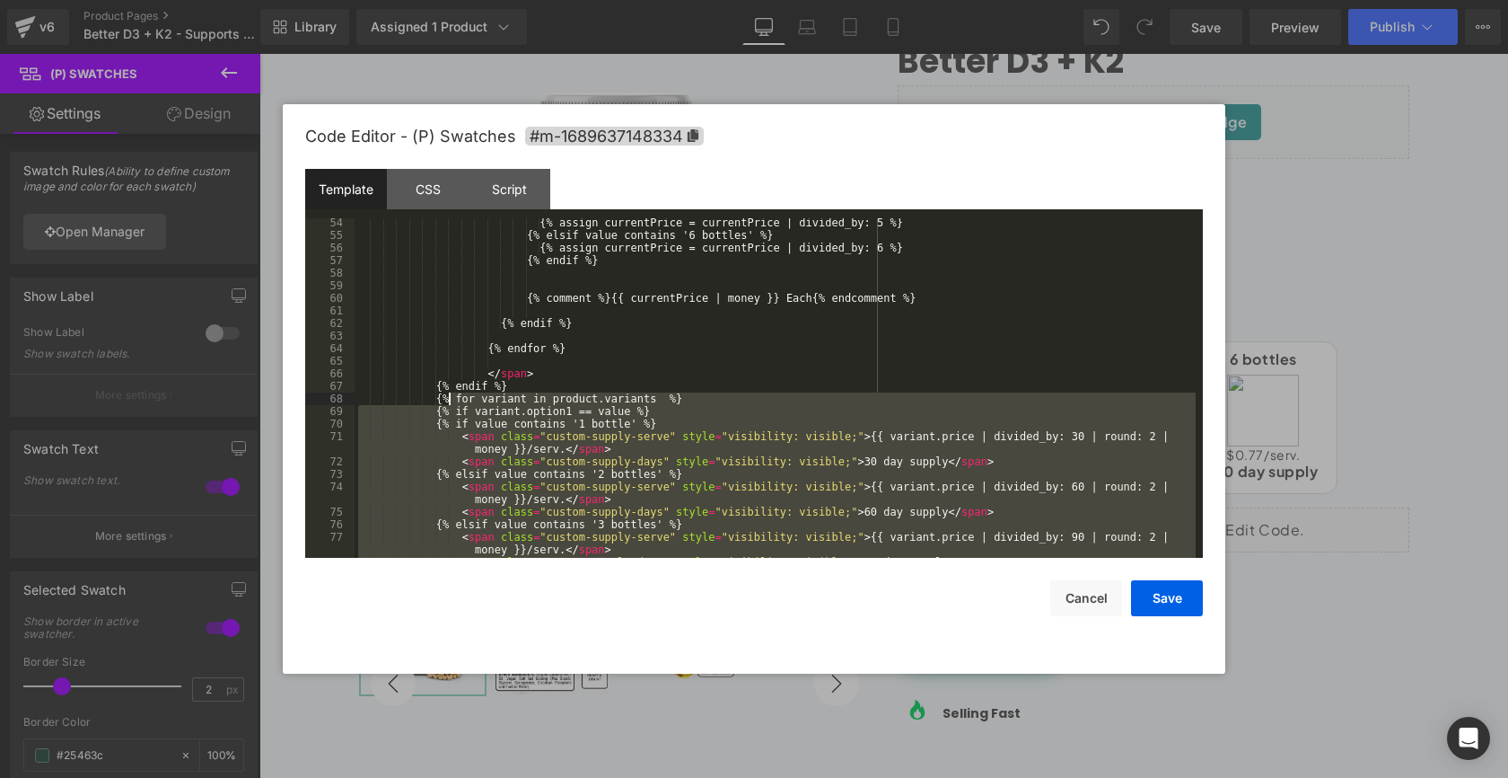
click at [450, 400] on div "{% assign currentPrice = currentPrice | divided_by: 5 %} {% elsif value contain…" at bounding box center [775, 398] width 841 height 365
click at [1073, 597] on button "Cancel" at bounding box center [1087, 598] width 72 height 36
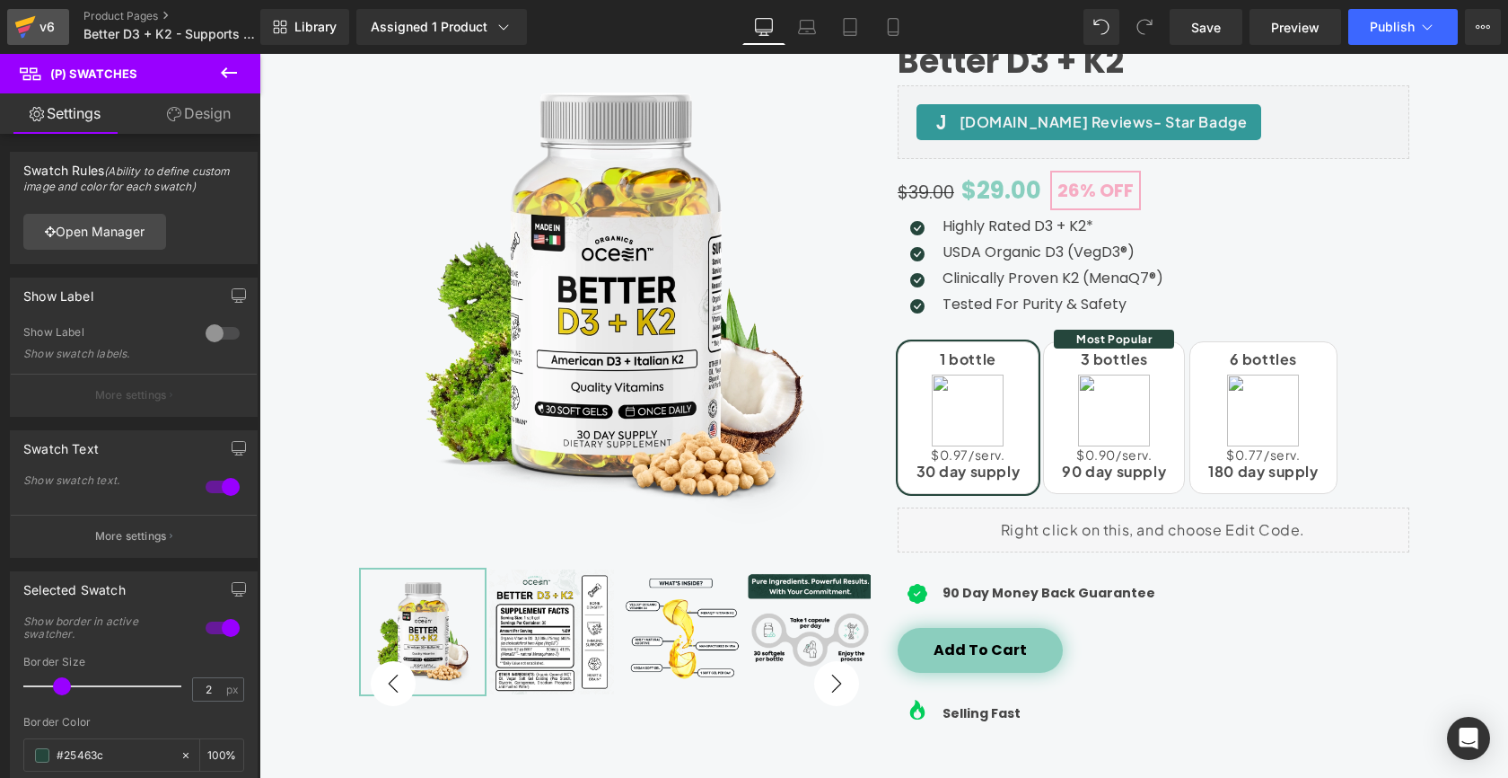
click at [26, 13] on icon at bounding box center [25, 26] width 22 height 45
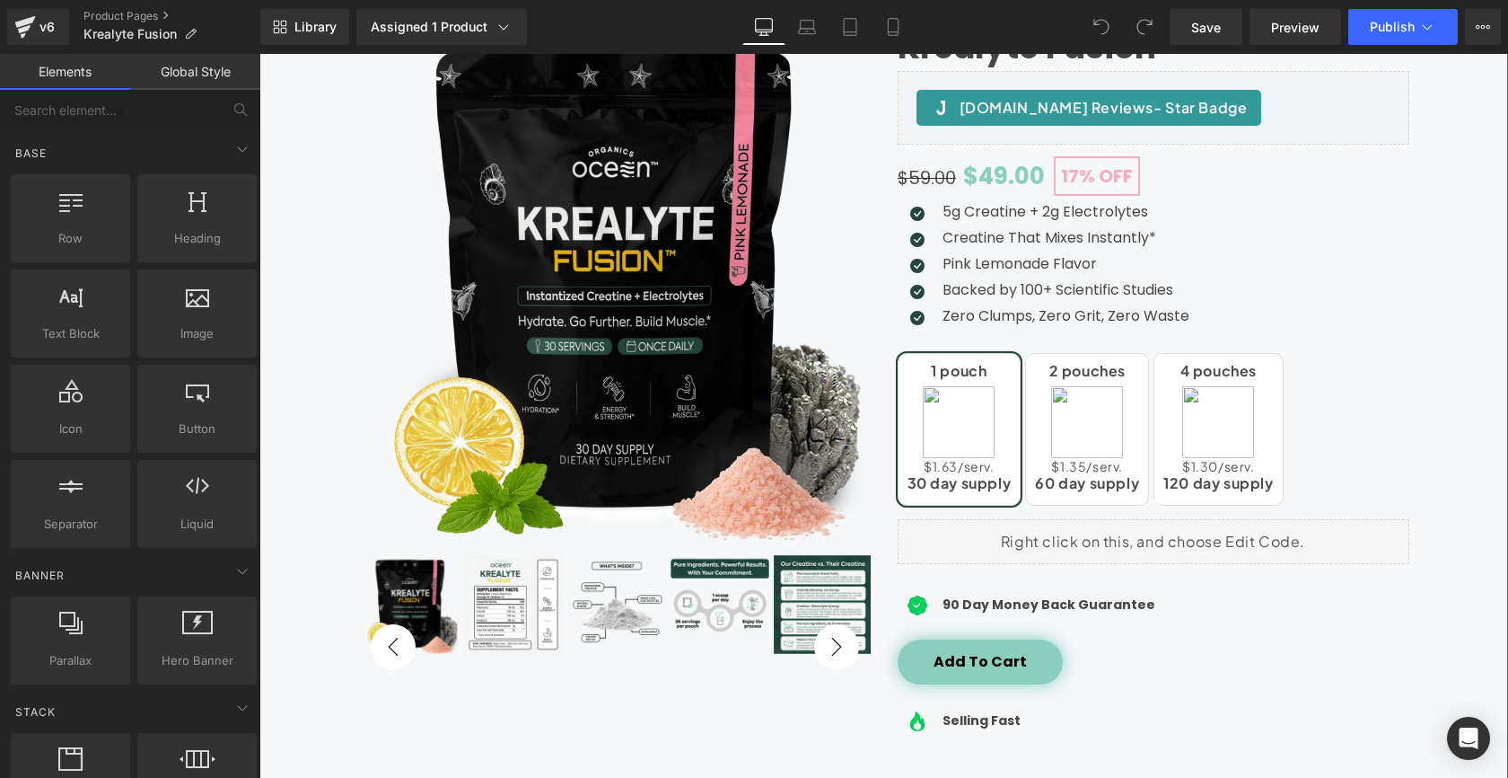
scroll to position [277, 0]
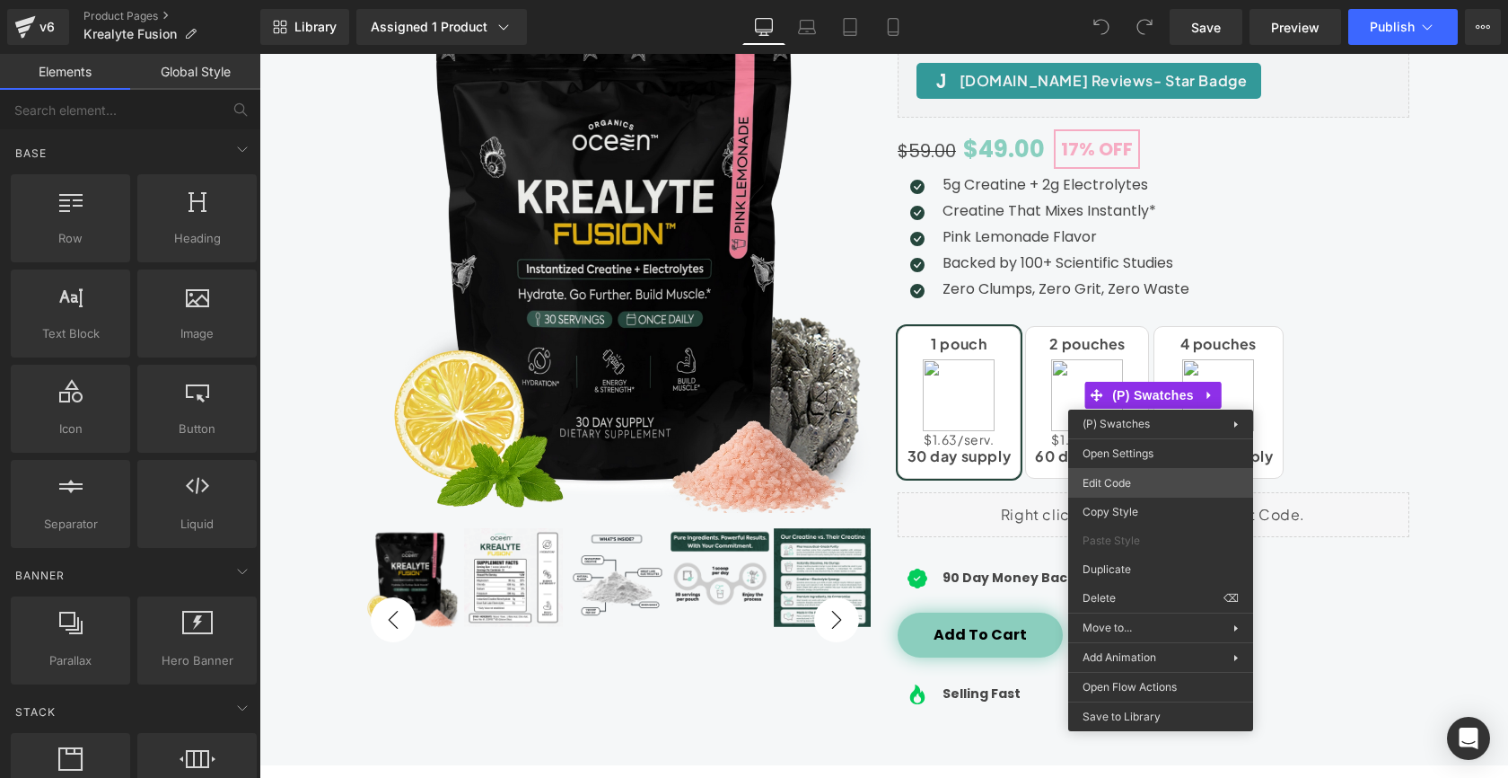
click at [1121, 0] on div "You are previewing how the will restyle your page. You can not edit Elements in…" at bounding box center [754, 0] width 1508 height 0
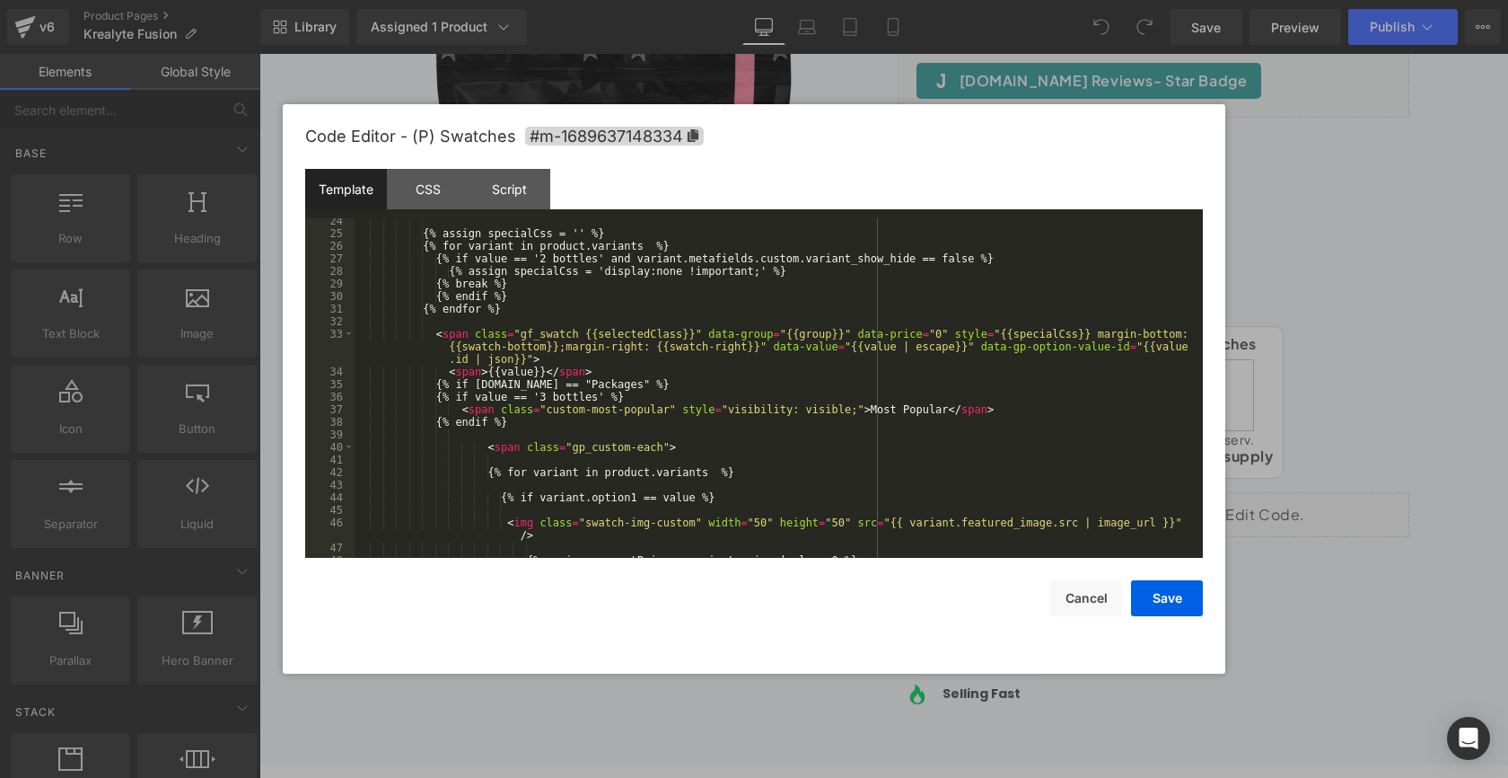
scroll to position [343, 0]
click at [585, 402] on div "{% assign specialCss = '' %} {% for variant in product.variants %} {% if value …" at bounding box center [775, 397] width 841 height 365
click at [1173, 604] on button "Save" at bounding box center [1167, 598] width 72 height 36
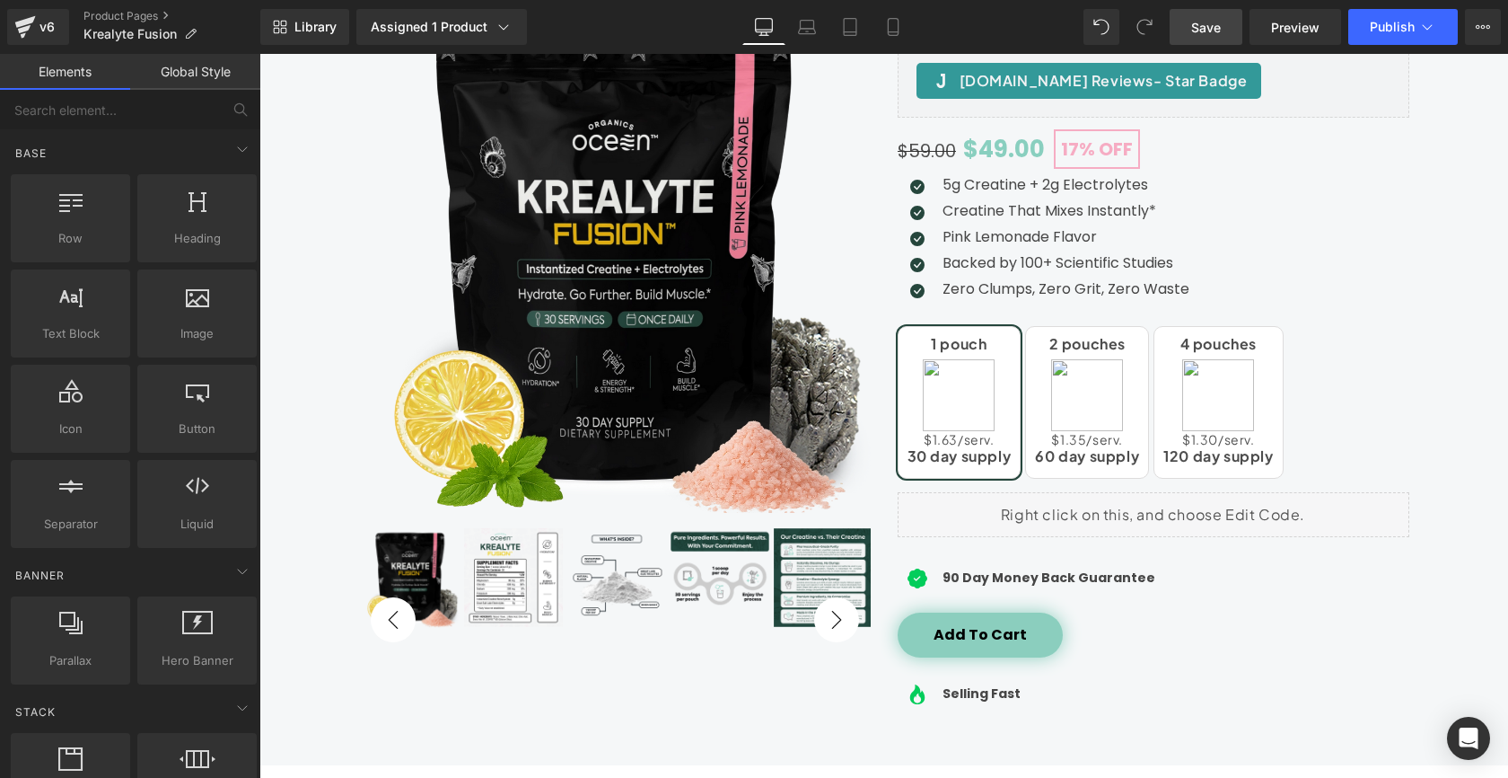
click at [1203, 32] on span "Save" at bounding box center [1207, 27] width 30 height 19
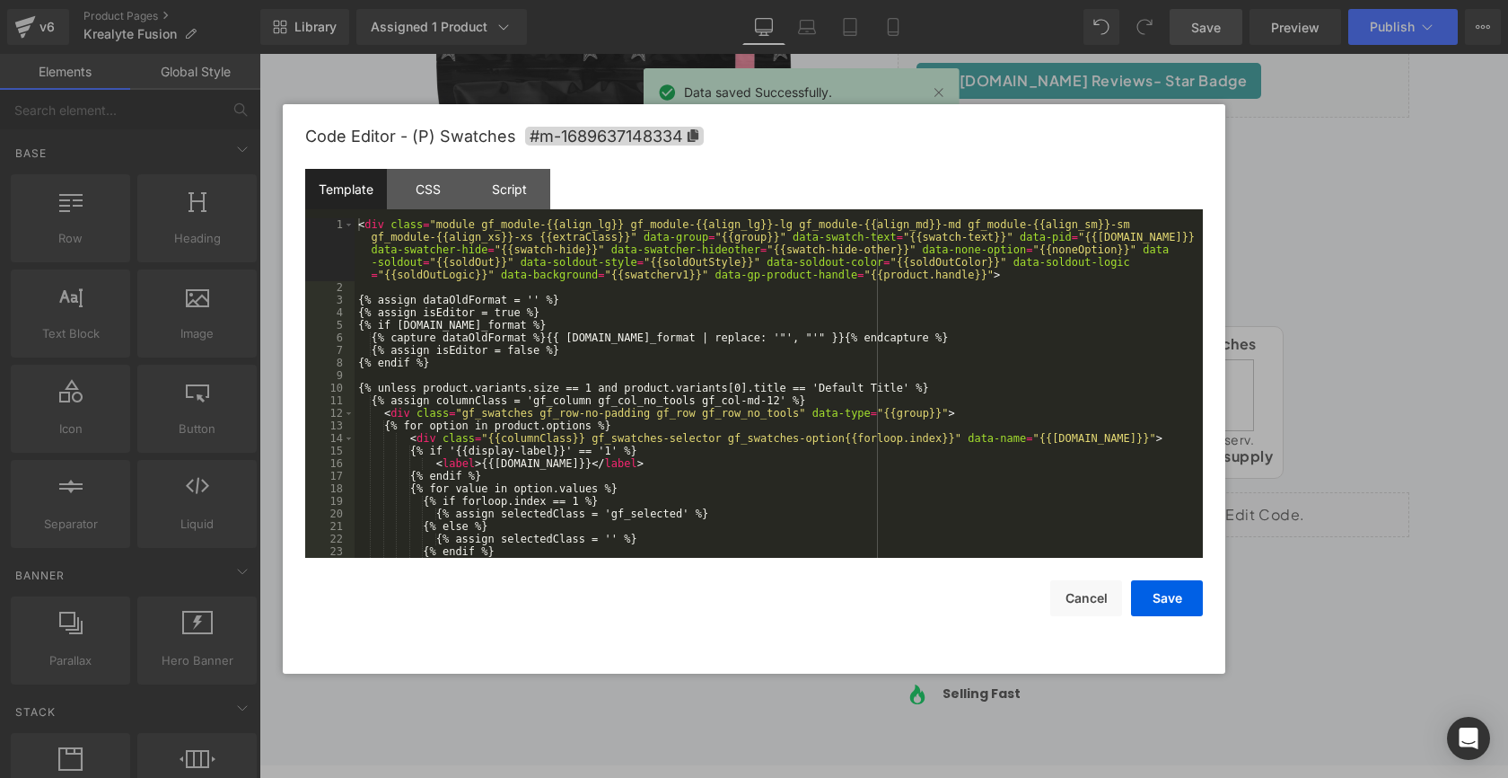
click at [1119, 0] on div "You are previewing how the will restyle your page. You can not edit Elements in…" at bounding box center [754, 0] width 1508 height 0
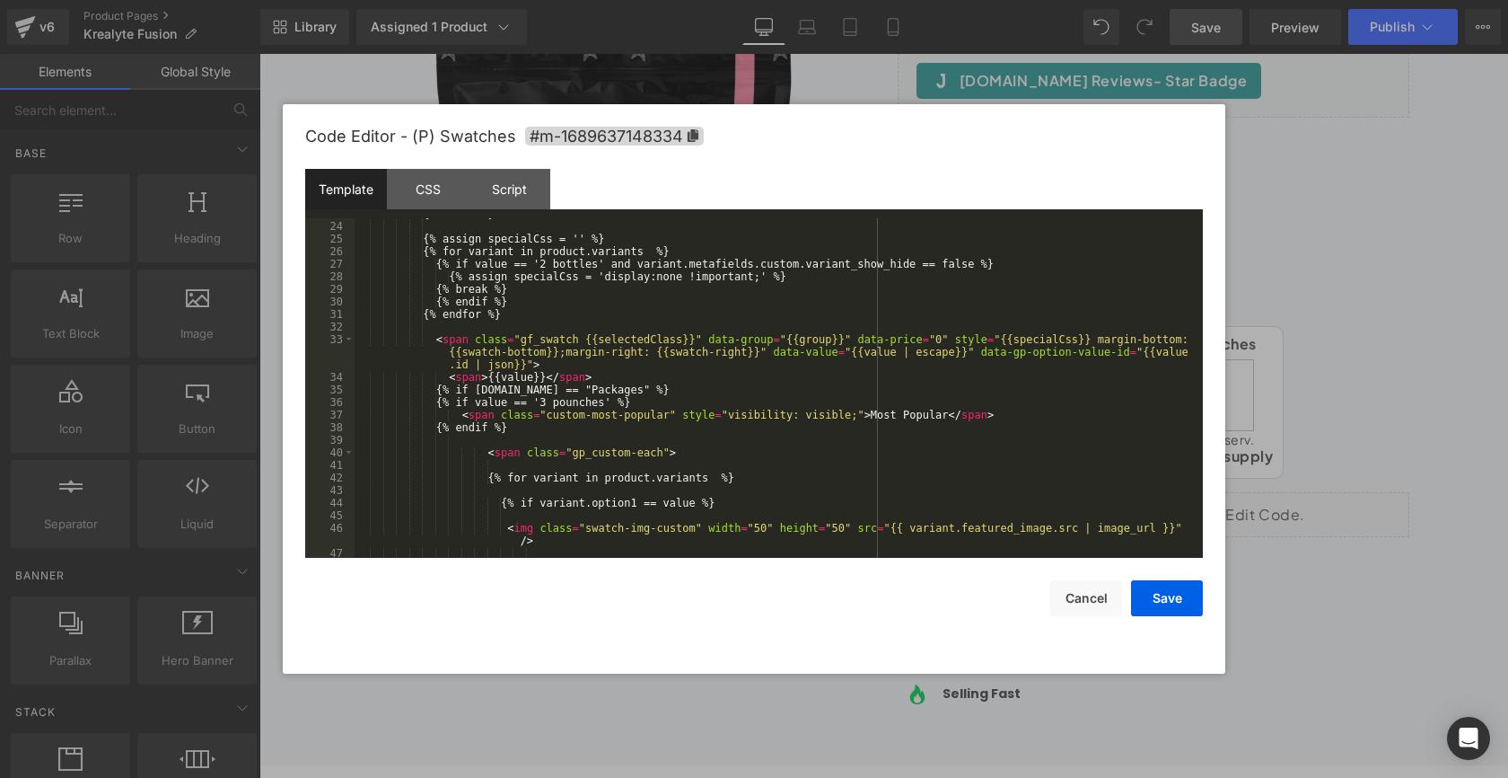
scroll to position [369, 0]
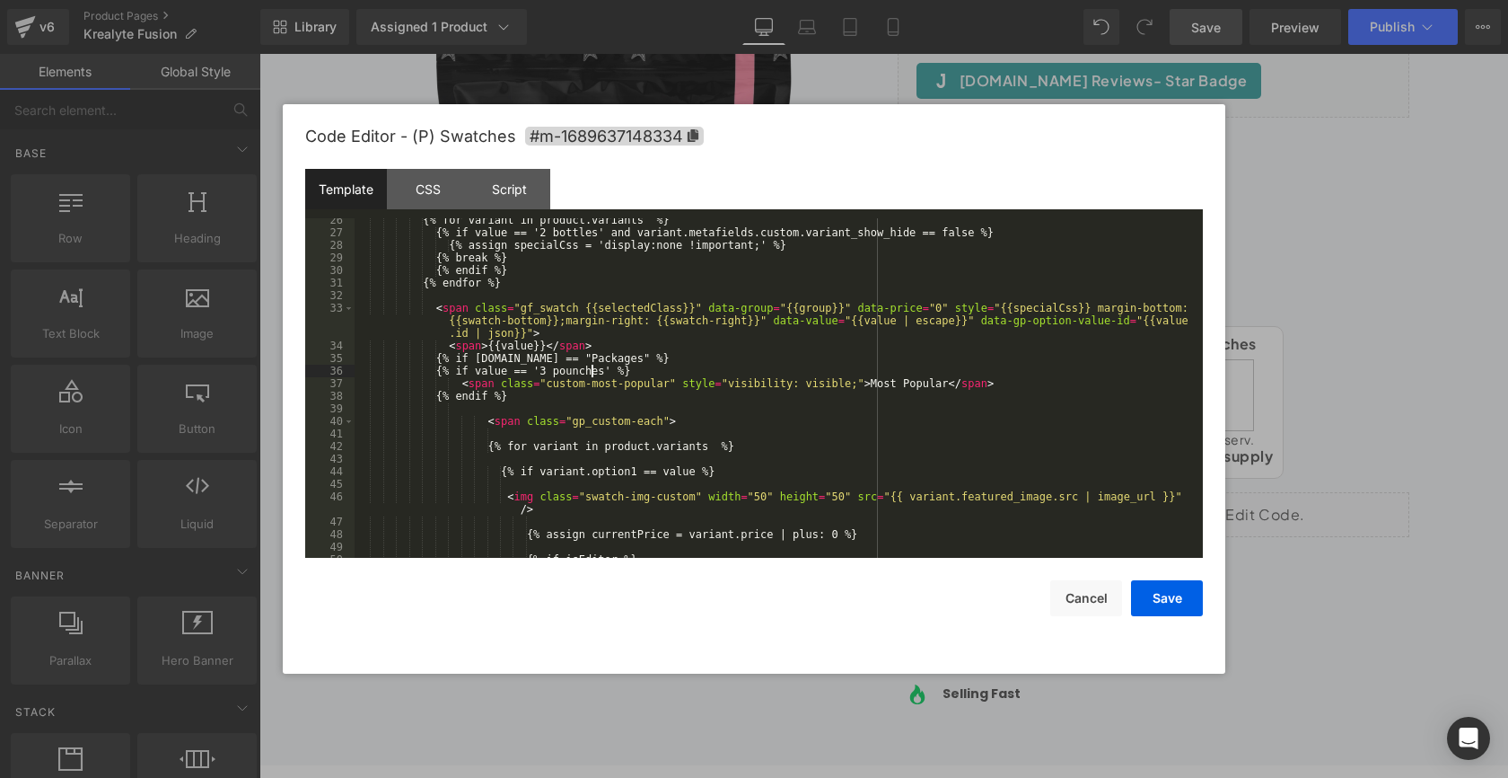
click at [591, 370] on div "{% for variant in product.variants %} {% if value == '2 bottles' and variant.me…" at bounding box center [775, 396] width 841 height 365
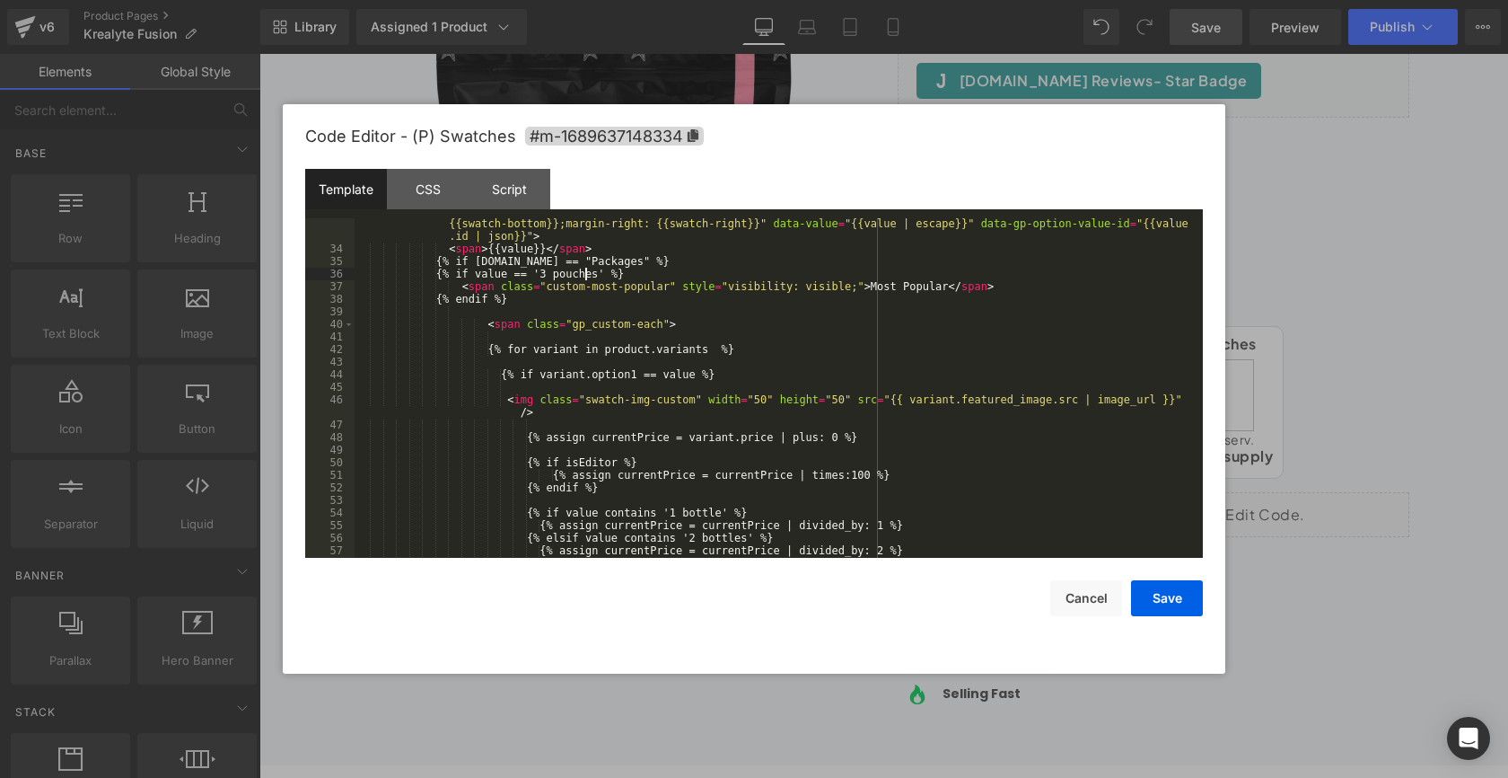
scroll to position [467, 0]
click at [1170, 595] on button "Save" at bounding box center [1167, 598] width 72 height 36
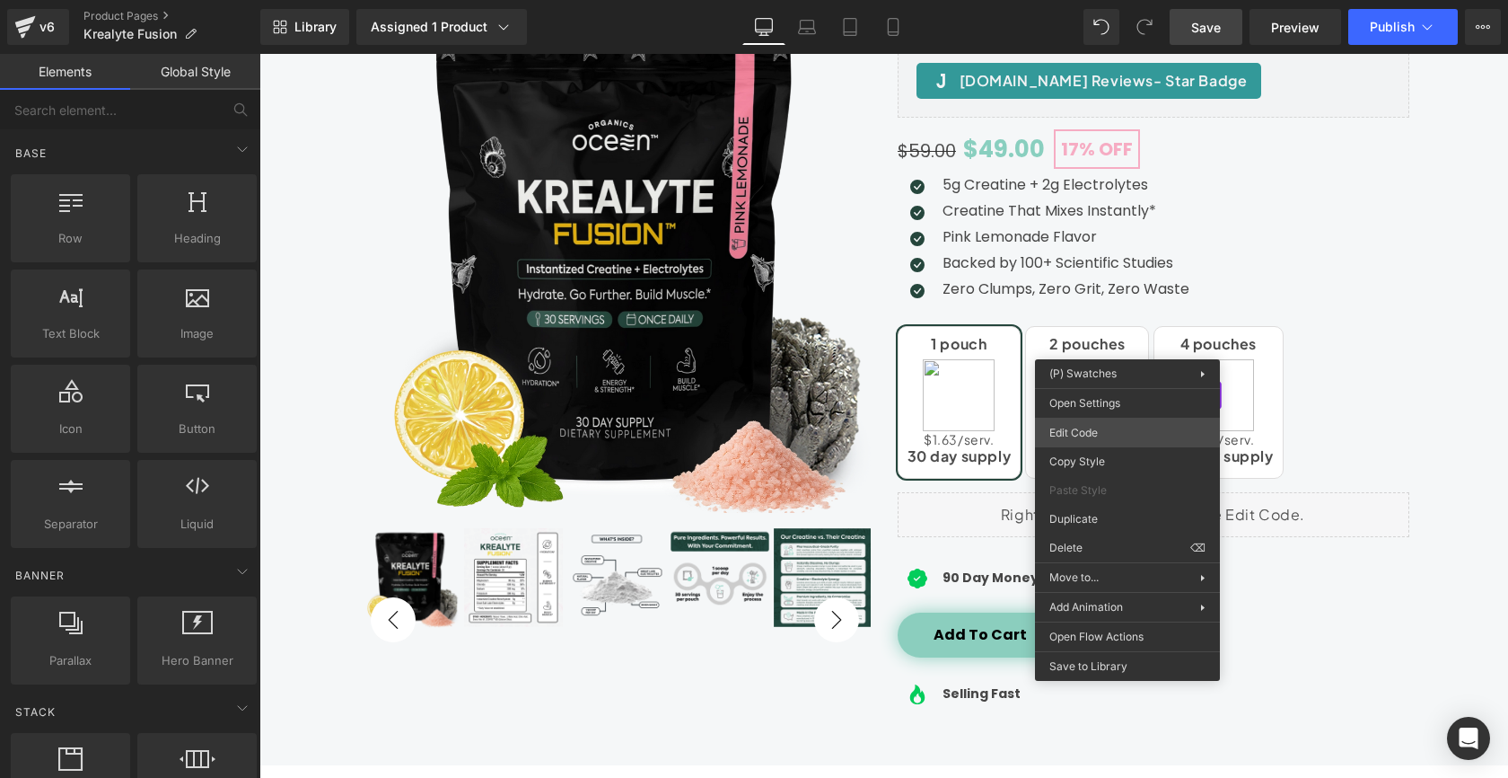
click at [1098, 0] on div "You are previewing how the will restyle your page. You can not edit Elements in…" at bounding box center [754, 0] width 1508 height 0
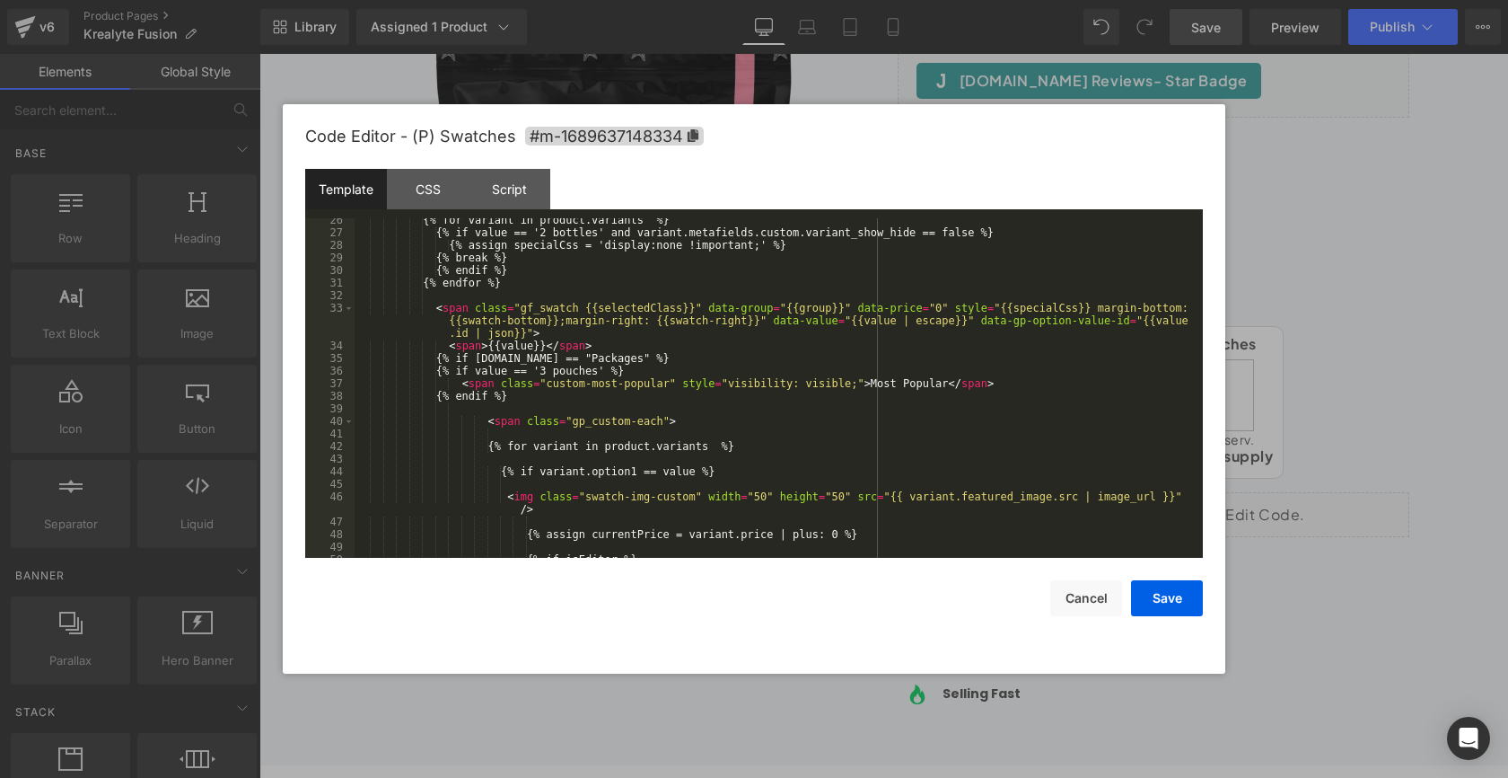
scroll to position [377, 0]
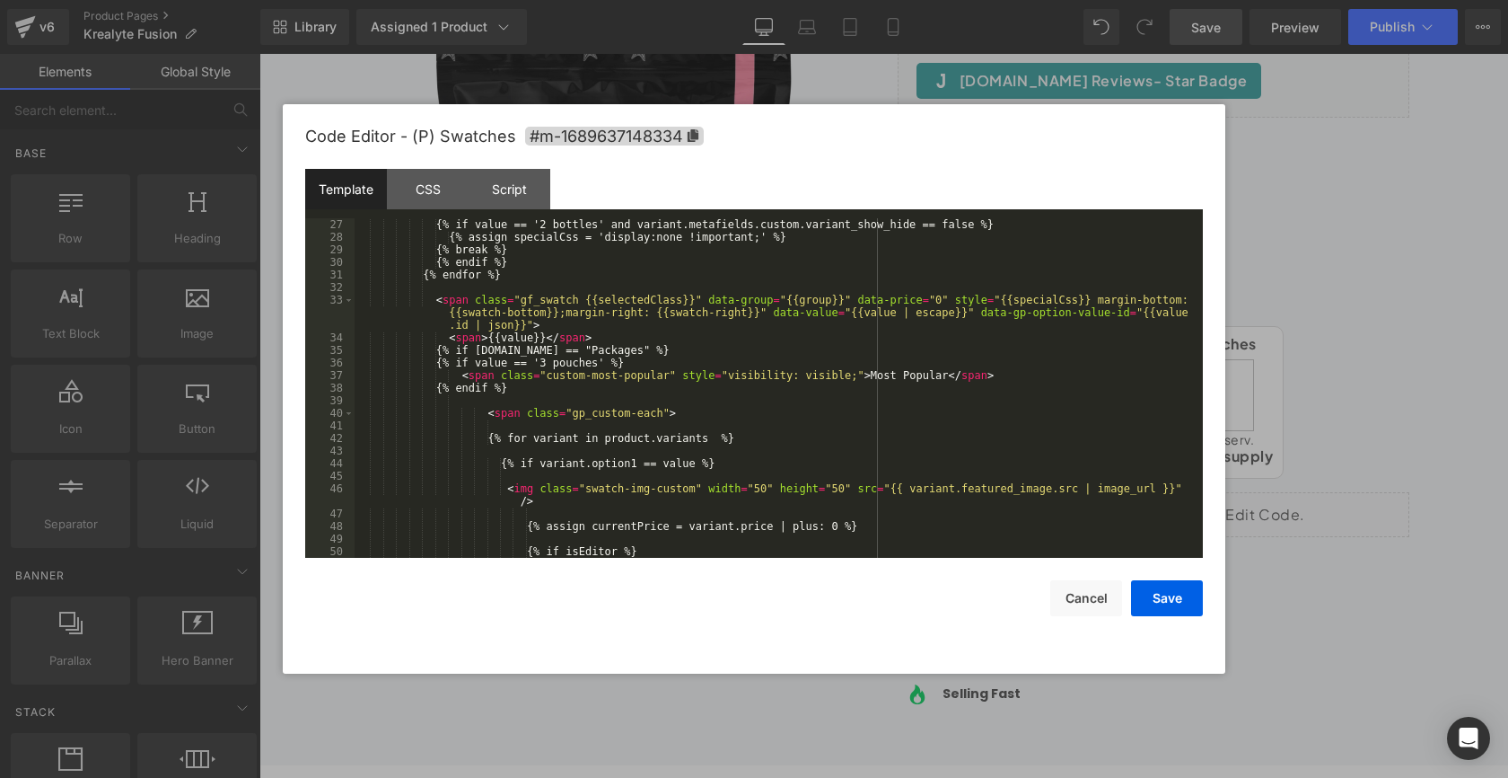
click at [558, 364] on div "{% if value == '2 bottles' and variant.metafields.custom.variant_show_hide == f…" at bounding box center [775, 400] width 841 height 365
click at [1187, 596] on button "Save" at bounding box center [1167, 598] width 72 height 36
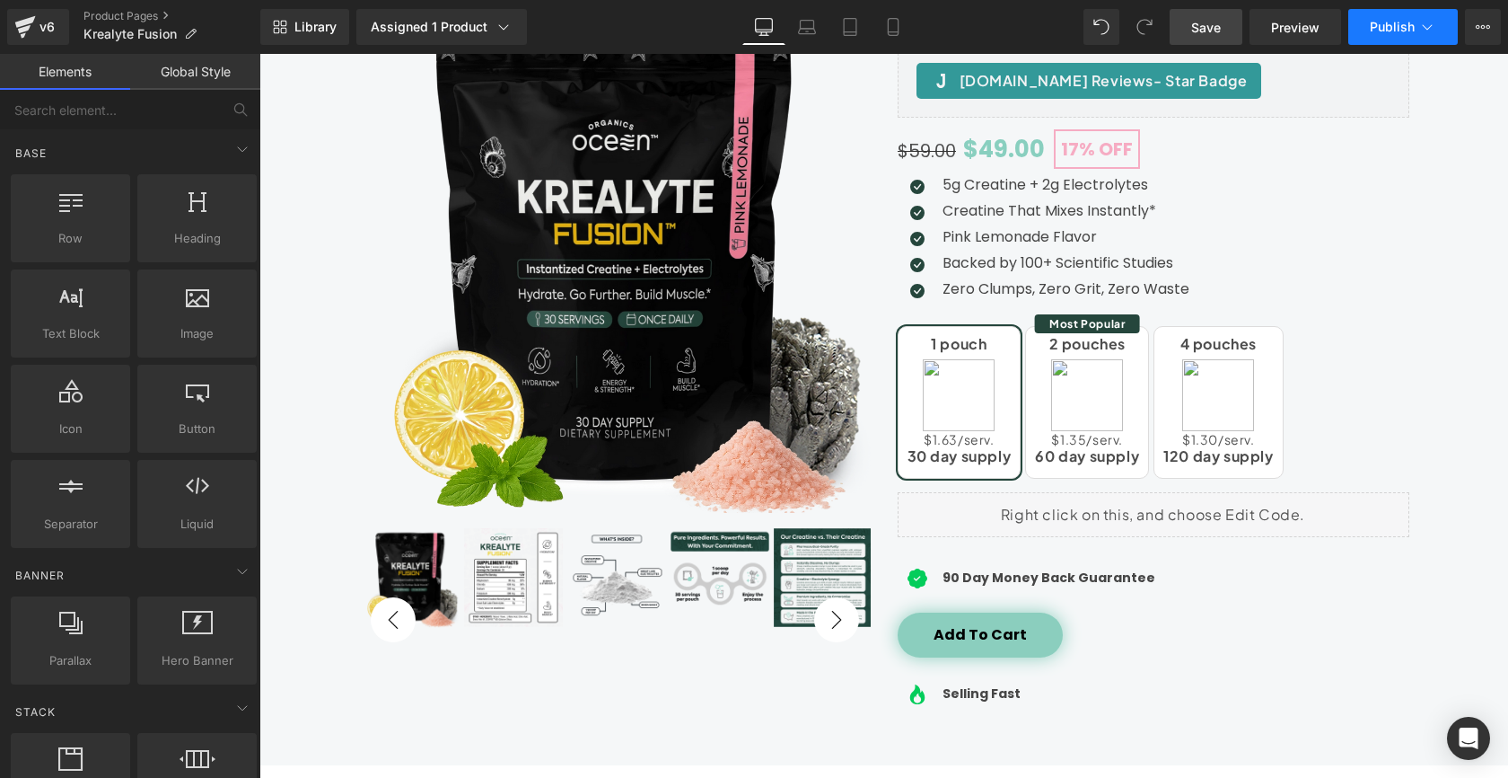
click at [1396, 35] on button "Publish" at bounding box center [1404, 27] width 110 height 36
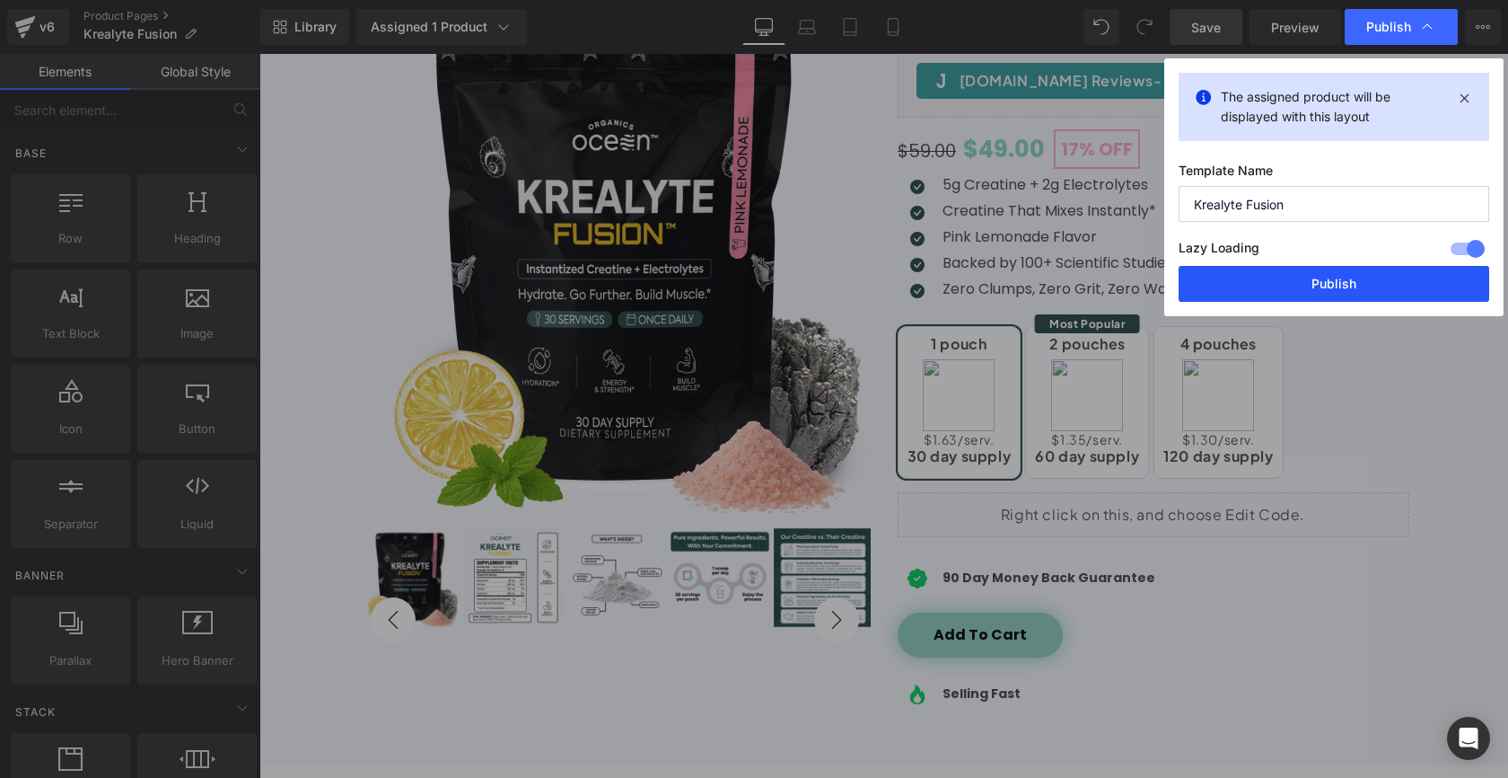
click at [1302, 288] on button "Publish" at bounding box center [1334, 284] width 311 height 36
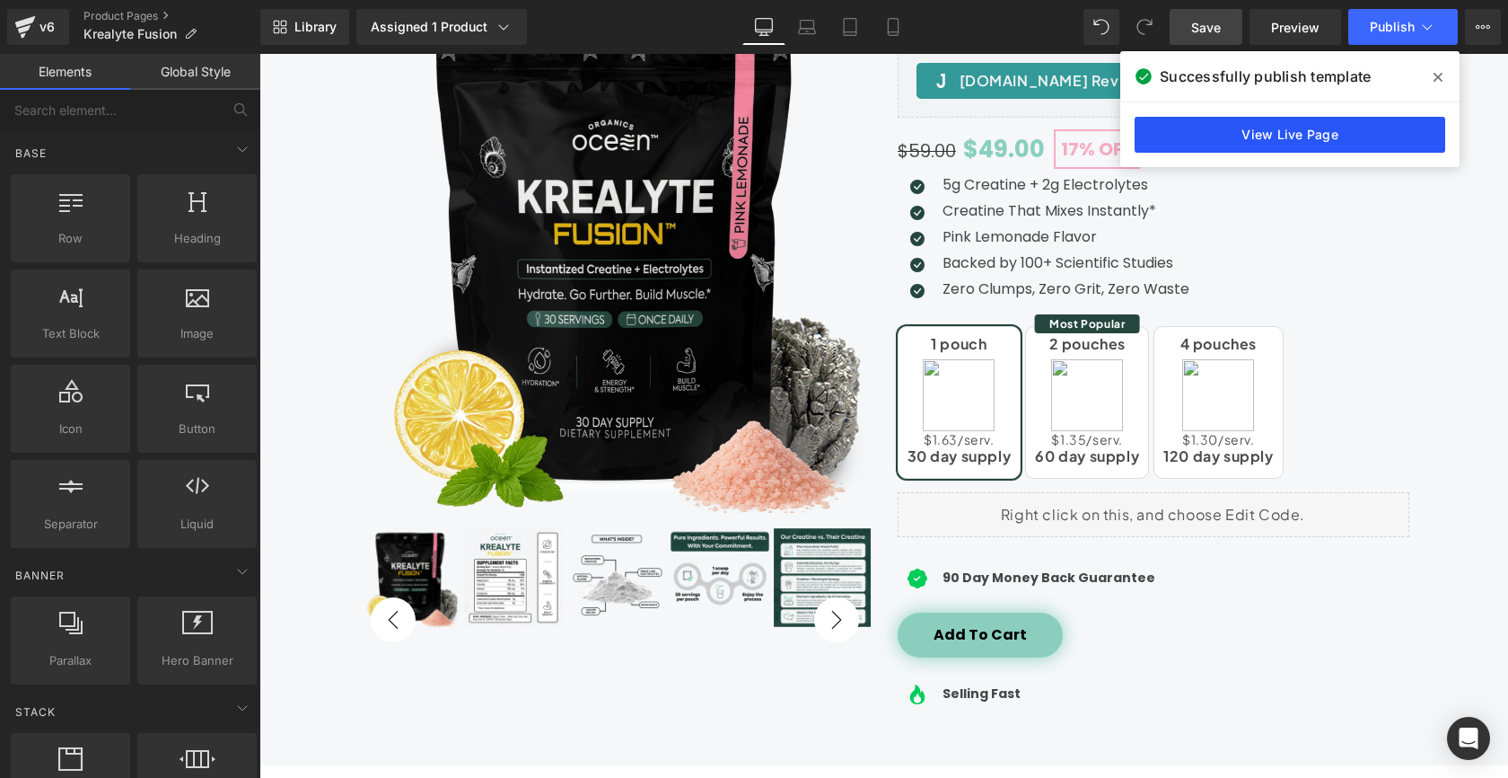
click at [1356, 139] on link "View Live Page" at bounding box center [1290, 135] width 311 height 36
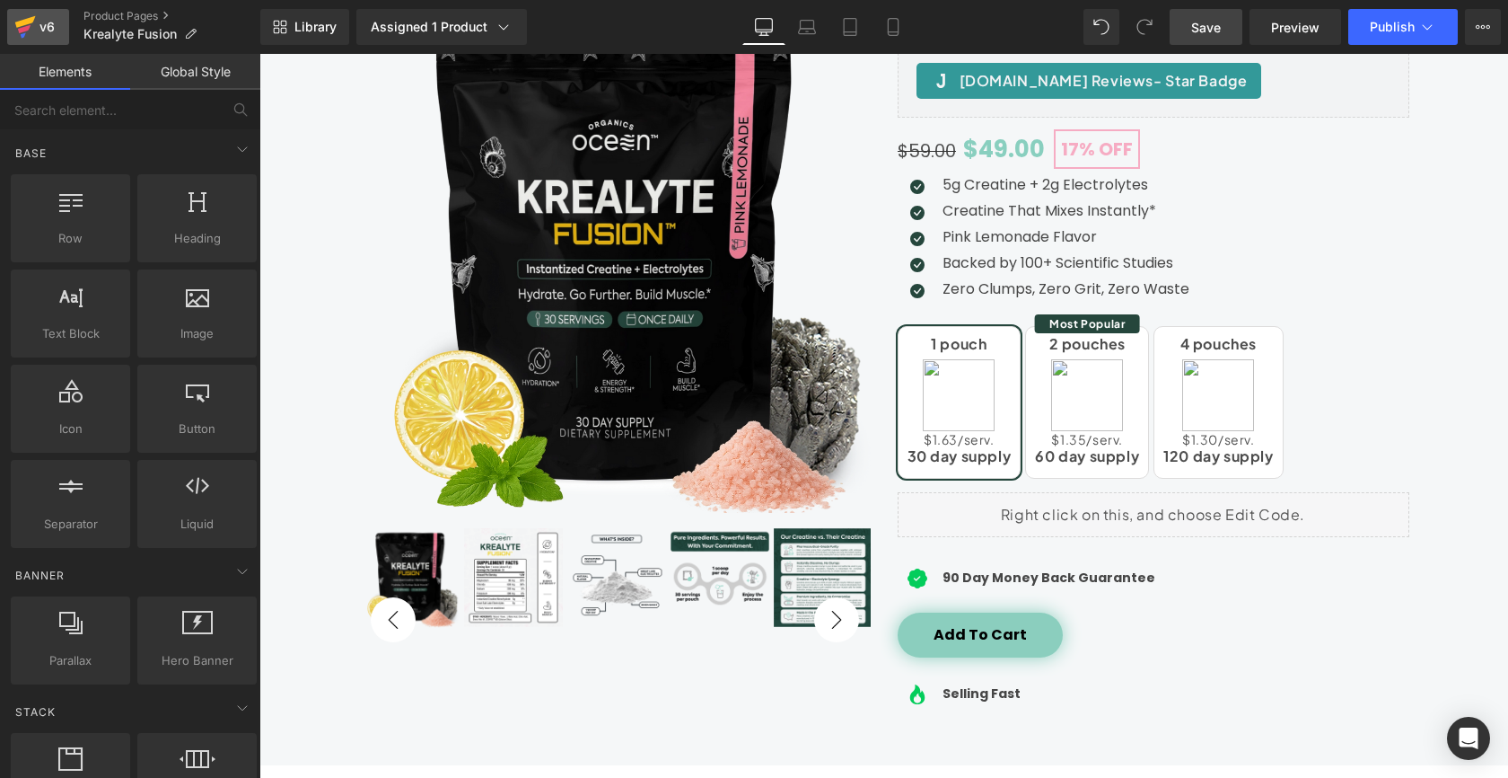
click at [39, 32] on div "v6" at bounding box center [47, 26] width 22 height 23
